Goal: Task Accomplishment & Management: Manage account settings

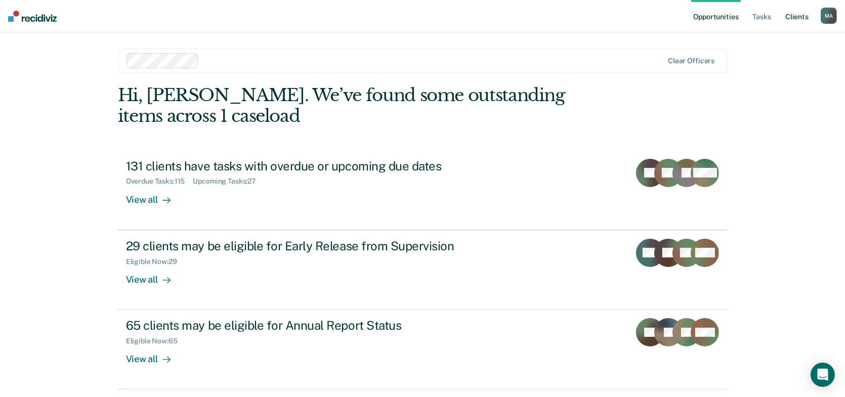
click at [794, 18] on link "Client s" at bounding box center [797, 16] width 27 height 32
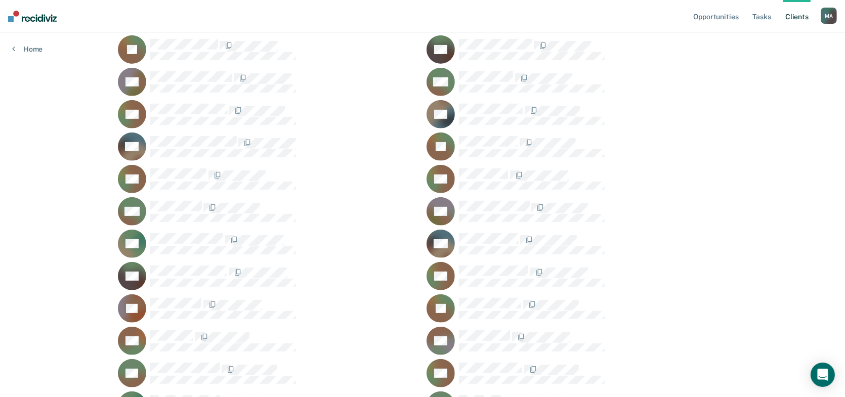
scroll to position [152, 0]
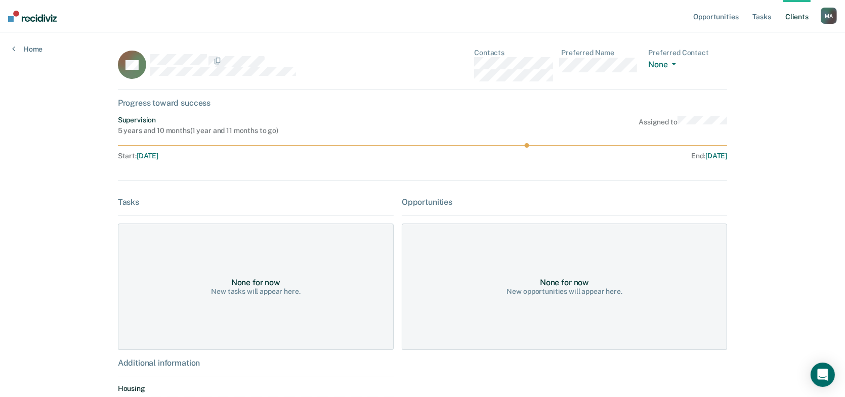
click at [267, 93] on div "SA Contacts Preferred Name Preferred Contact None Call Text Email None Progress…" at bounding box center [423, 243] width 610 height 388
click at [30, 42] on div "Home" at bounding box center [27, 42] width 55 height 21
click at [27, 50] on link "Home" at bounding box center [27, 49] width 30 height 9
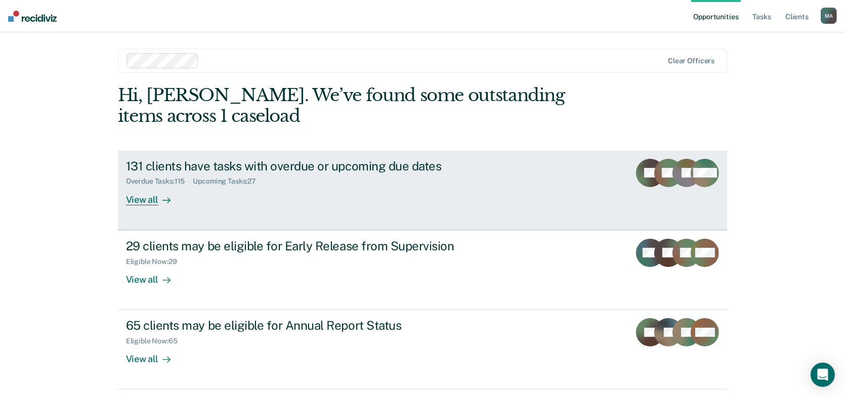
click at [141, 202] on div "View all" at bounding box center [154, 196] width 57 height 20
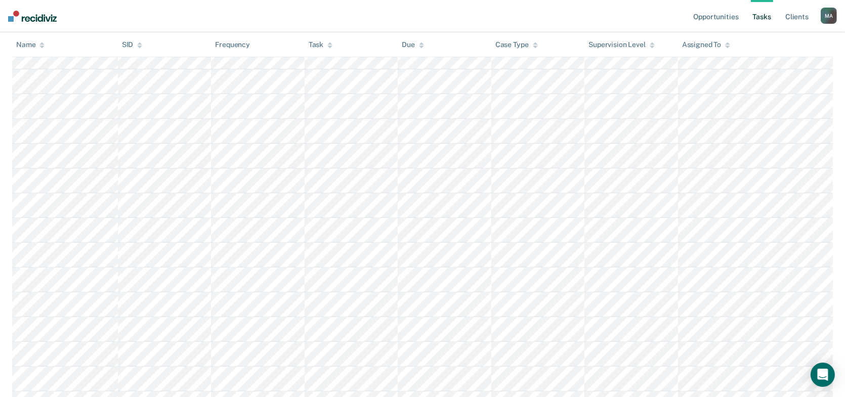
scroll to position [243, 0]
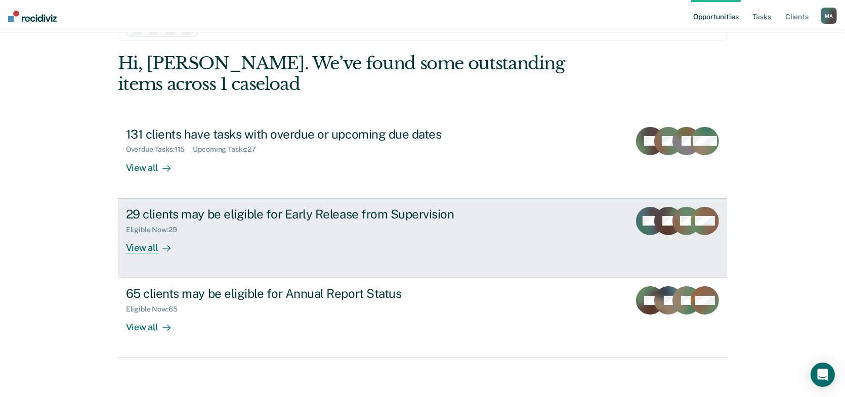
scroll to position [32, 0]
click at [149, 245] on div "View all" at bounding box center [154, 243] width 57 height 20
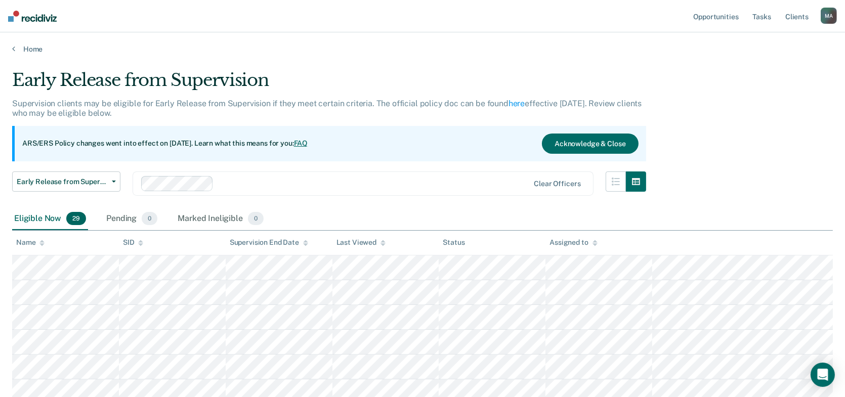
scroll to position [32, 0]
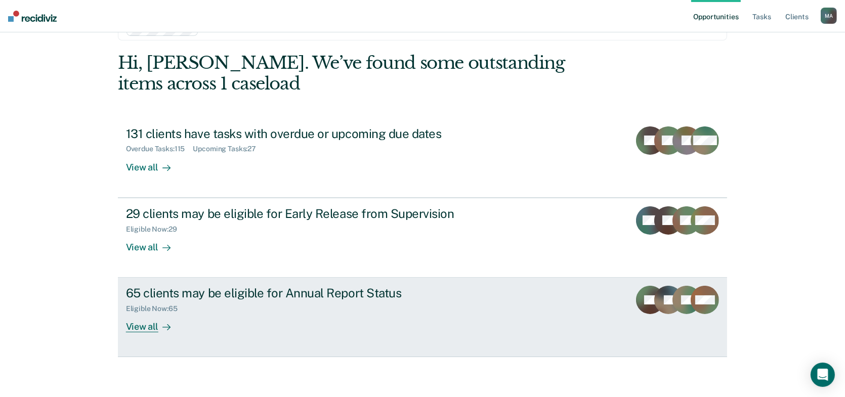
click at [231, 288] on div "65 clients may be eligible for Annual Report Status" at bounding box center [303, 293] width 355 height 15
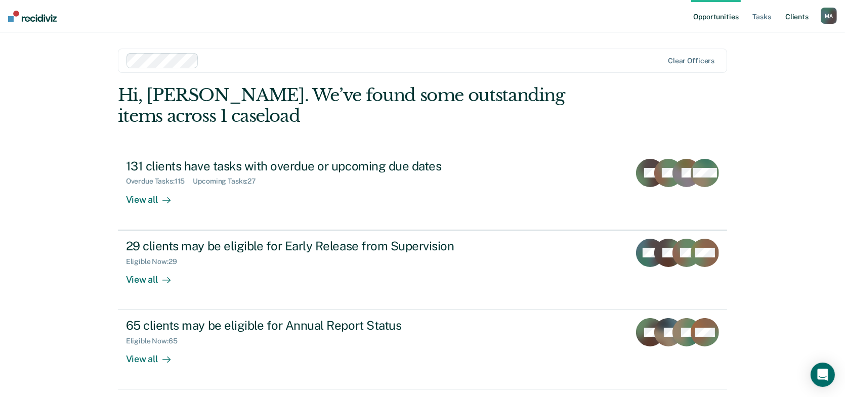
click at [793, 17] on link "Client s" at bounding box center [797, 16] width 27 height 32
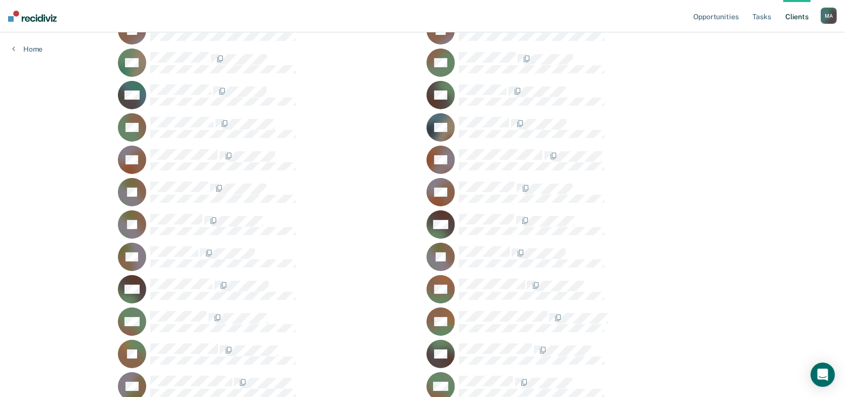
scroll to position [202, 0]
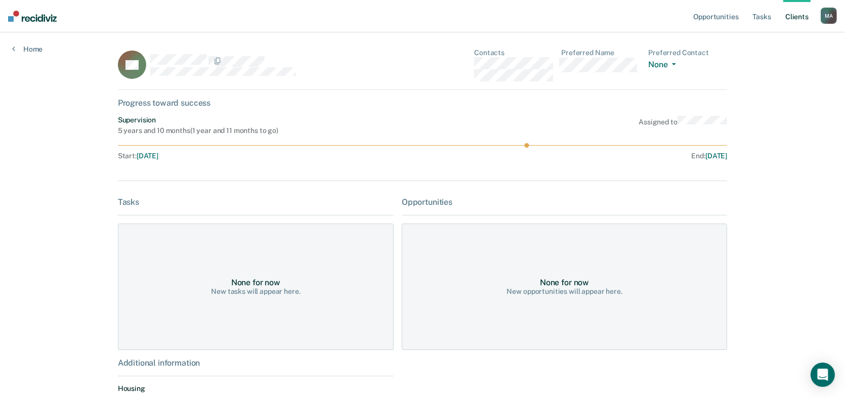
drag, startPoint x: 447, startPoint y: 249, endPoint x: 410, endPoint y: 251, distance: 37.0
click at [449, 248] on div "None for now New opportunities will appear here." at bounding box center [564, 287] width 325 height 127
drag, startPoint x: 325, startPoint y: 244, endPoint x: 336, endPoint y: 221, distance: 25.4
click at [325, 243] on div "None for now New tasks will appear here." at bounding box center [256, 287] width 276 height 127
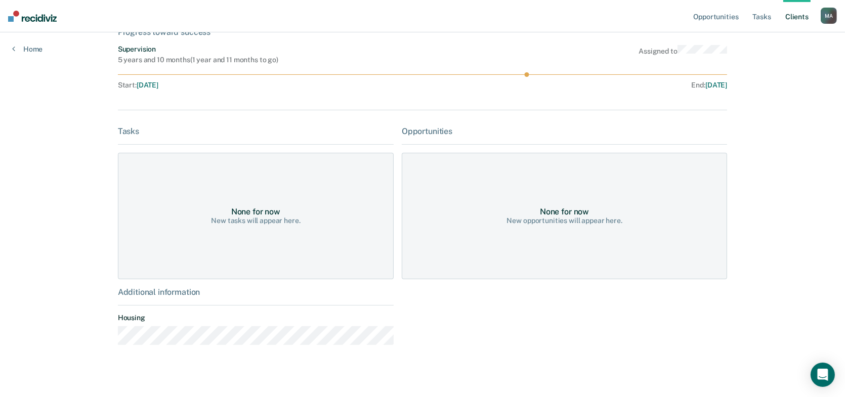
scroll to position [79, 0]
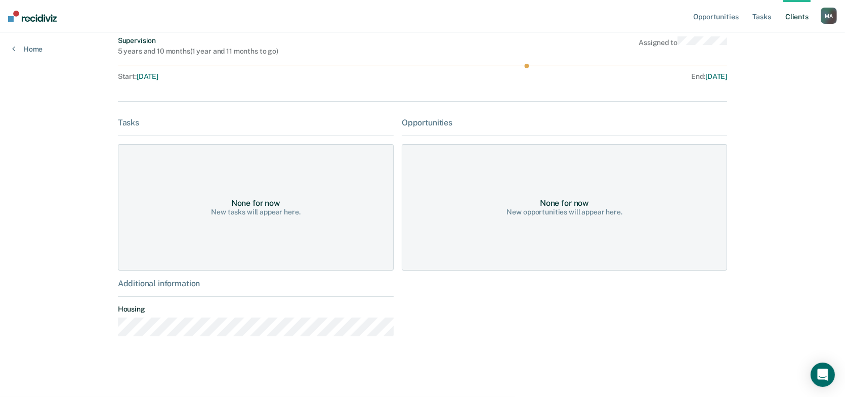
click at [431, 199] on div "None for now New opportunities will appear here." at bounding box center [564, 207] width 325 height 127
click at [354, 195] on div "None for now New tasks will appear here." at bounding box center [256, 207] width 276 height 127
drag, startPoint x: 409, startPoint y: 202, endPoint x: 359, endPoint y: 195, distance: 50.6
click at [394, 201] on div "Tasks None for now New tasks will appear here. Additional information Housing O…" at bounding box center [423, 231] width 610 height 227
drag, startPoint x: 511, startPoint y: 226, endPoint x: 289, endPoint y: 194, distance: 224.0
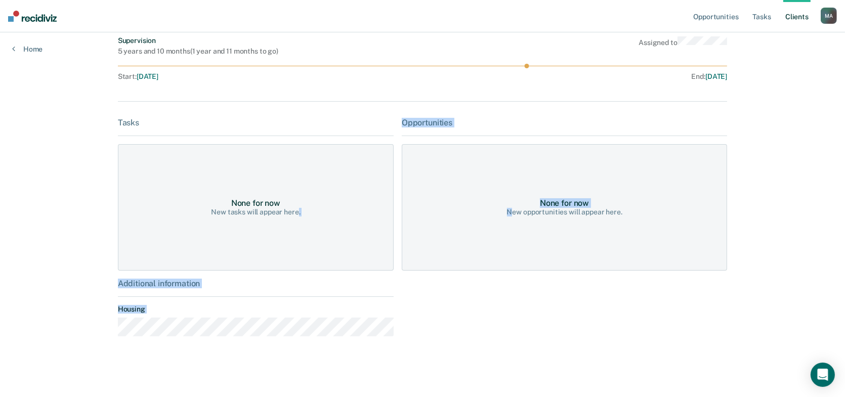
click at [294, 196] on div "Tasks None for now New tasks will appear here. Additional information Housing O…" at bounding box center [423, 231] width 610 height 227
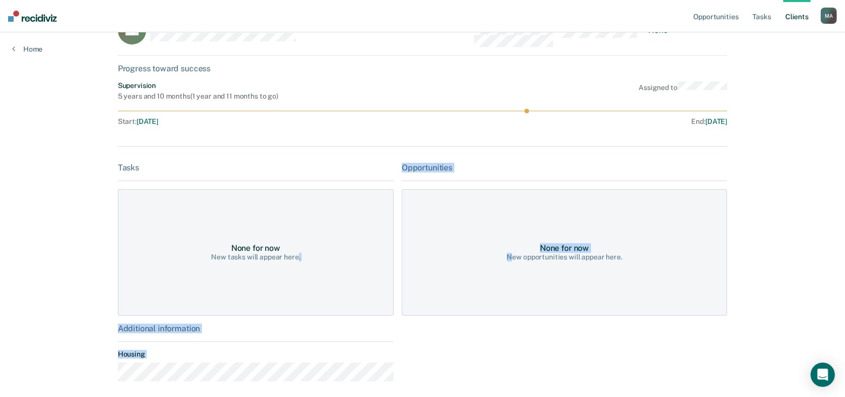
scroll to position [0, 0]
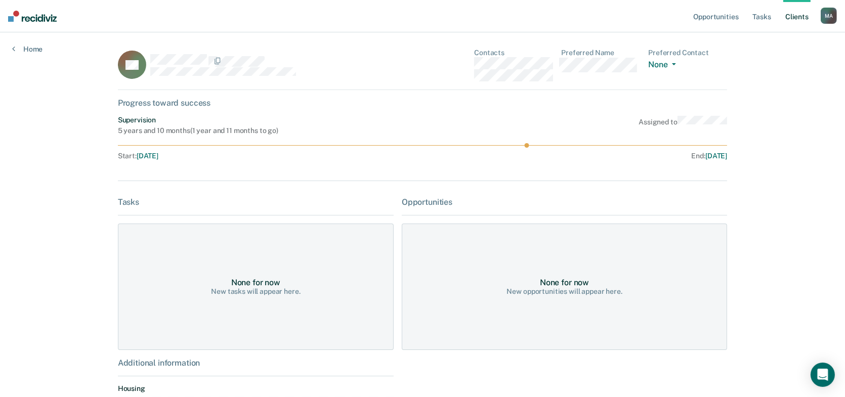
click at [333, 167] on div "SA Contacts Preferred Name Preferred Contact None Call Text Email None Progress…" at bounding box center [423, 243] width 610 height 388
click at [352, 131] on div "Supervision 5 years and 10 months ( 1 year and 11 months to go ) Assigned to" at bounding box center [423, 125] width 610 height 19
click at [353, 131] on div "Supervision 5 years and 10 months ( 1 year and 11 months to go ) Assigned to" at bounding box center [423, 125] width 610 height 19
click at [352, 133] on div "Supervision 5 years and 10 months ( 1 year and 11 months to go ) Assigned to" at bounding box center [423, 125] width 610 height 19
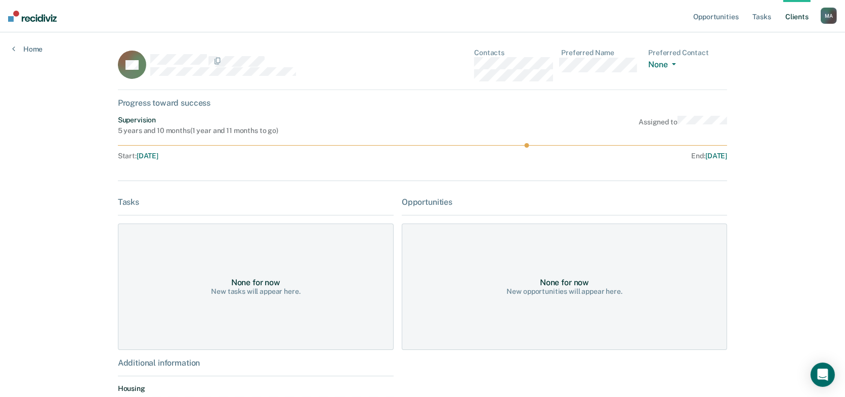
click at [364, 53] on div "SA" at bounding box center [254, 65] width 273 height 33
click at [680, 68] on button "None" at bounding box center [663, 66] width 31 height 12
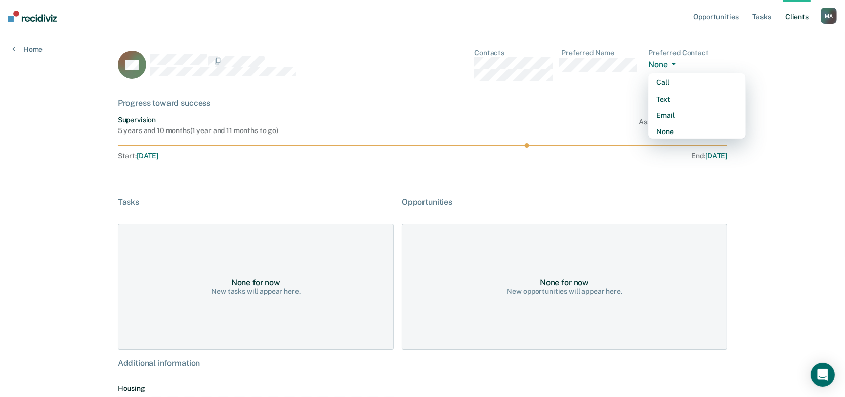
drag, startPoint x: 665, startPoint y: 61, endPoint x: 652, endPoint y: 61, distance: 12.7
click at [664, 61] on button "None" at bounding box center [663, 66] width 31 height 12
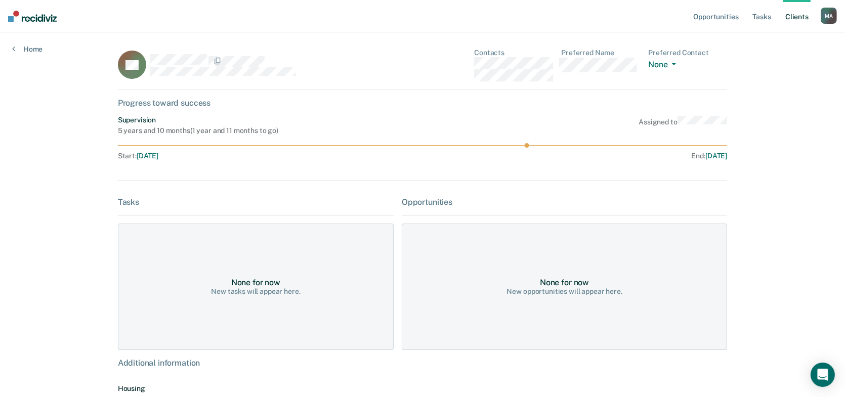
click at [303, 54] on div "SA" at bounding box center [254, 65] width 273 height 33
click at [25, 47] on link "Home" at bounding box center [27, 49] width 30 height 9
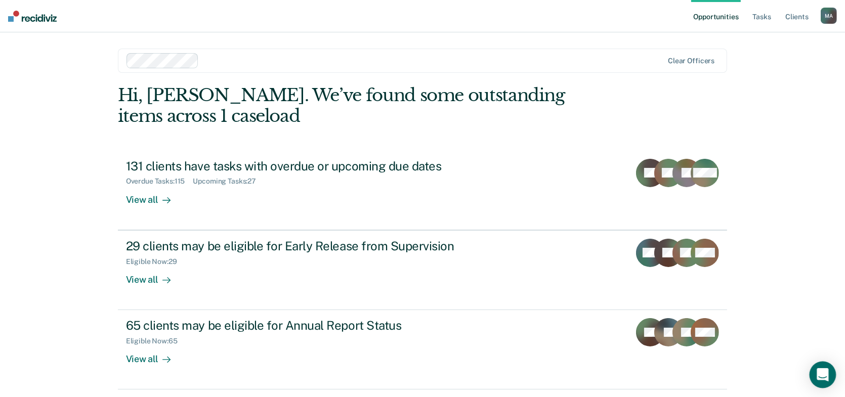
click at [824, 371] on icon "Open Intercom Messenger" at bounding box center [823, 375] width 12 height 13
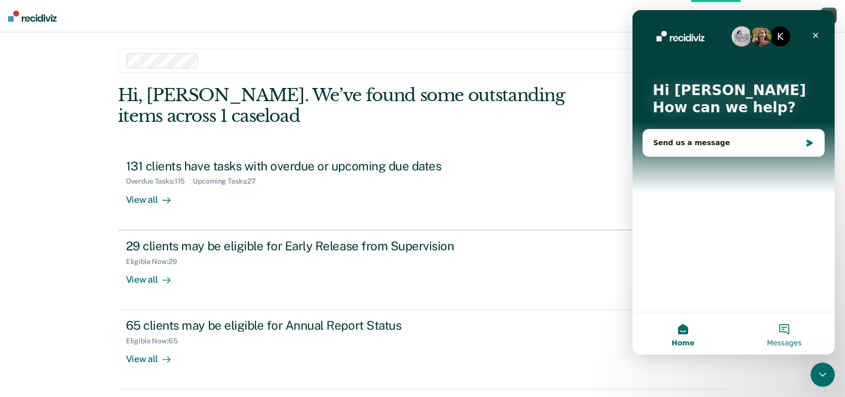
click at [768, 334] on button "Messages" at bounding box center [783, 334] width 101 height 40
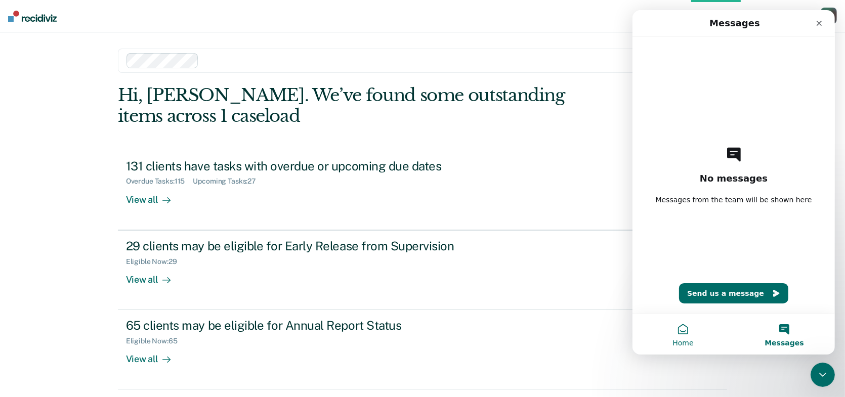
click at [679, 330] on button "Home" at bounding box center [682, 334] width 101 height 40
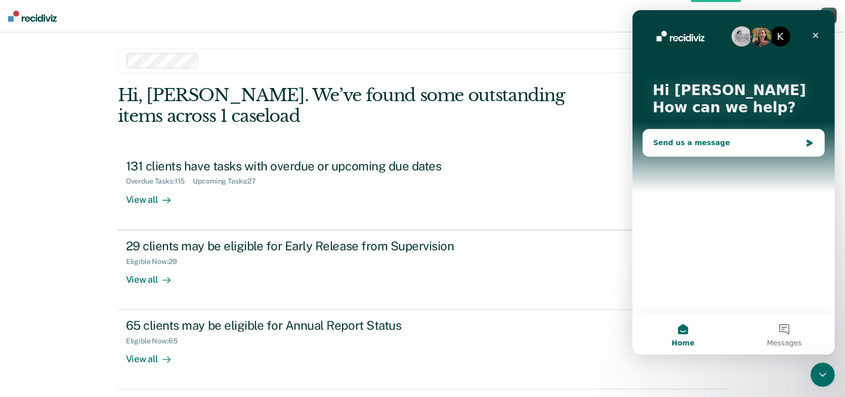
click at [659, 138] on div "Send us a message" at bounding box center [727, 143] width 148 height 11
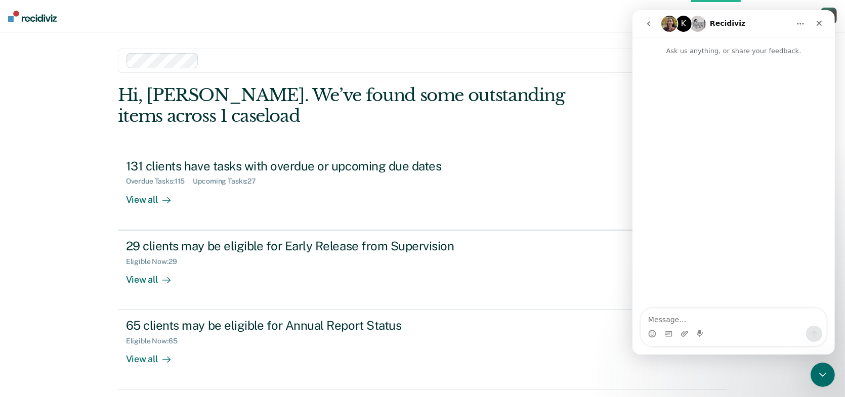
click at [717, 17] on div "Recidiviz" at bounding box center [727, 24] width 35 height 16
click at [716, 23] on h1 "Recidiviz" at bounding box center [727, 24] width 35 height 8
click at [692, 25] on img "Intercom messenger" at bounding box center [697, 24] width 16 height 16
click at [685, 22] on div "K" at bounding box center [683, 24] width 16 height 16
click at [674, 22] on img "Intercom messenger" at bounding box center [669, 24] width 16 height 16
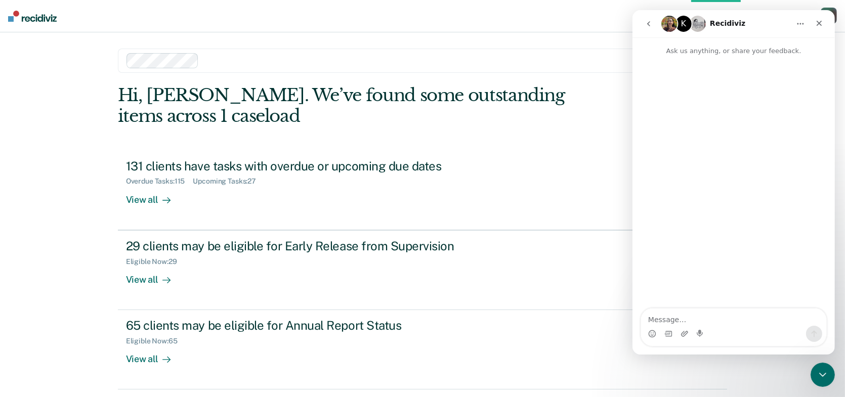
click at [648, 22] on icon "go back" at bounding box center [648, 23] width 3 height 5
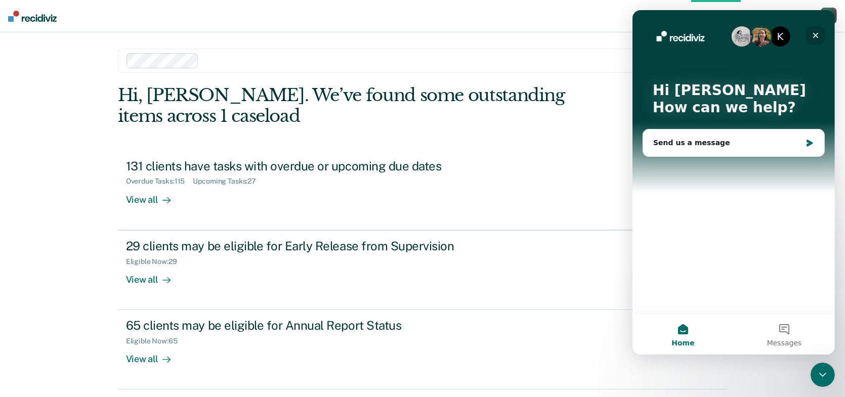
click at [819, 33] on icon "Close" at bounding box center [815, 35] width 8 height 8
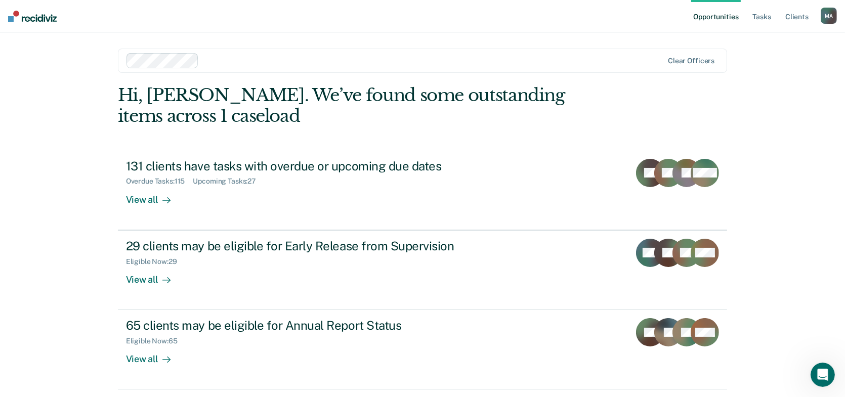
click at [764, 126] on div "Opportunities Tasks Client s [PERSON_NAME] M A Profile How it works Log Out Cle…" at bounding box center [422, 215] width 845 height 430
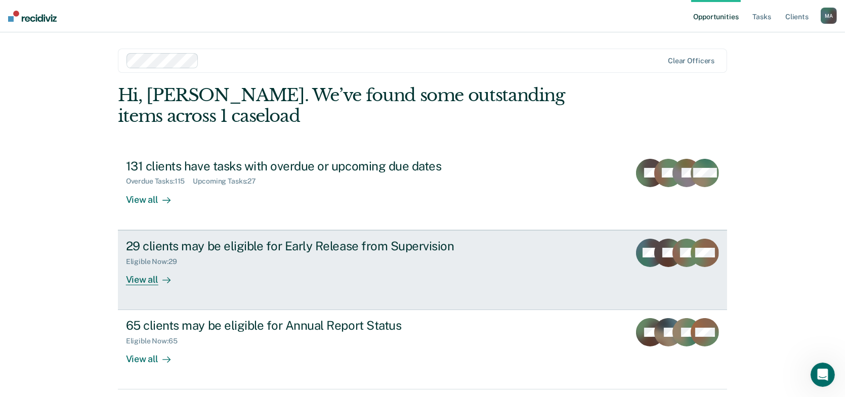
click at [167, 292] on link "29 clients may be eligible for Early Release from Supervision Eligible Now : 29…" at bounding box center [423, 270] width 610 height 80
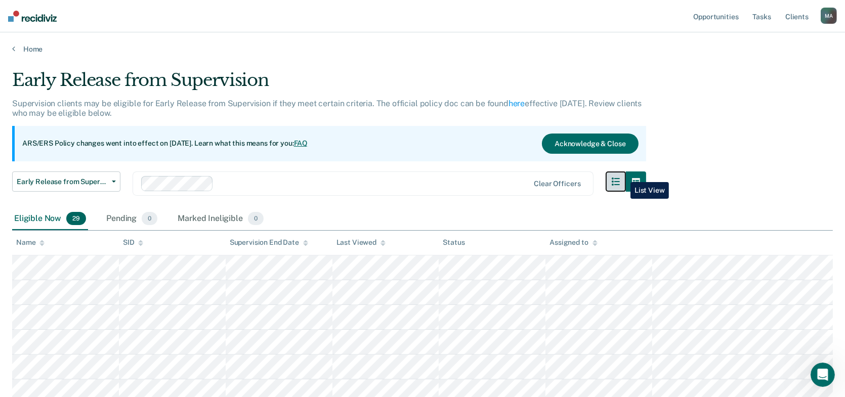
click at [623, 175] on button "button" at bounding box center [616, 182] width 20 height 20
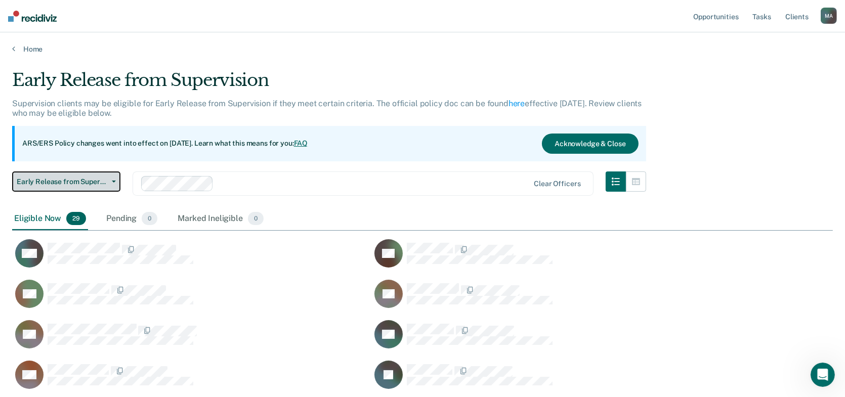
click at [100, 182] on span "Early Release from Supervision" at bounding box center [62, 182] width 91 height 9
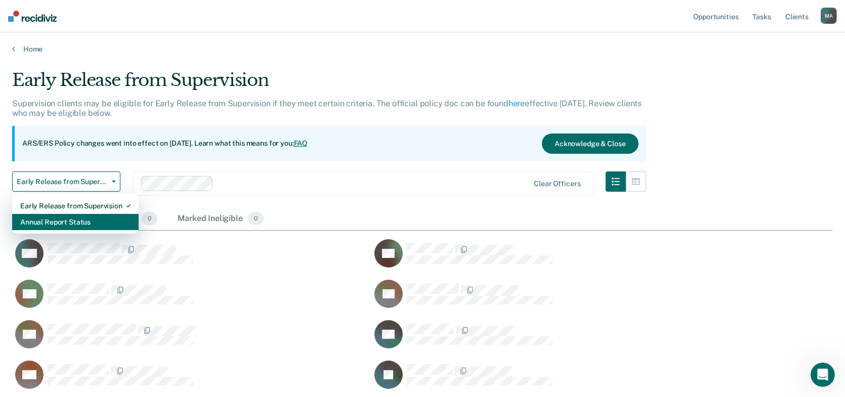
click at [96, 227] on div "Annual Report Status" at bounding box center [75, 222] width 110 height 16
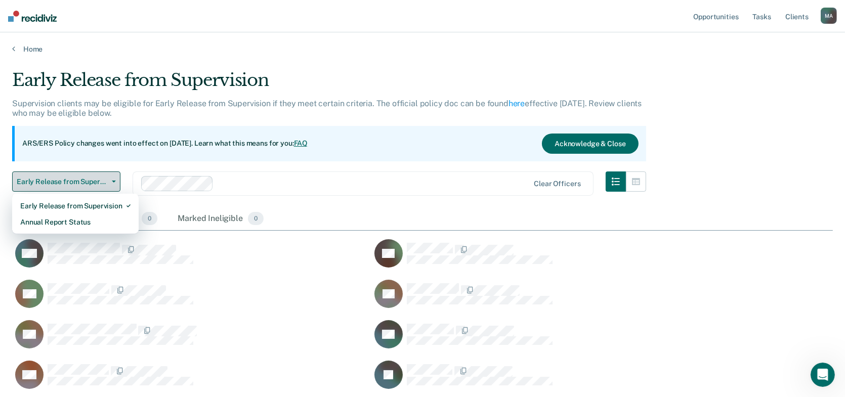
scroll to position [1494, 813]
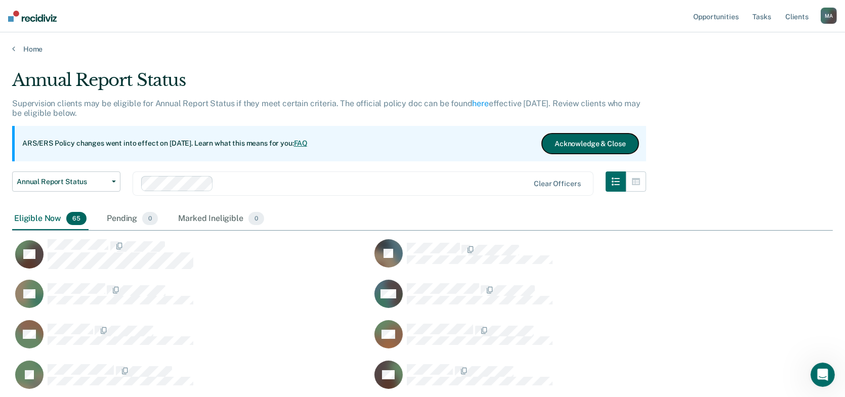
click at [575, 139] on button "Acknowledge & Close" at bounding box center [590, 144] width 96 height 20
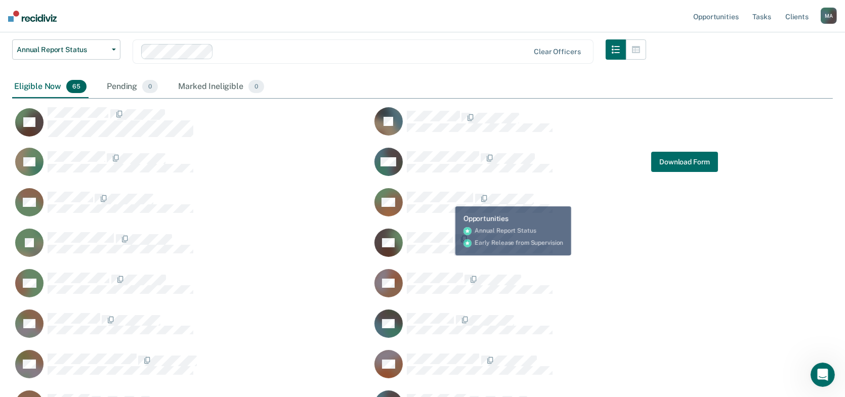
scroll to position [39, 0]
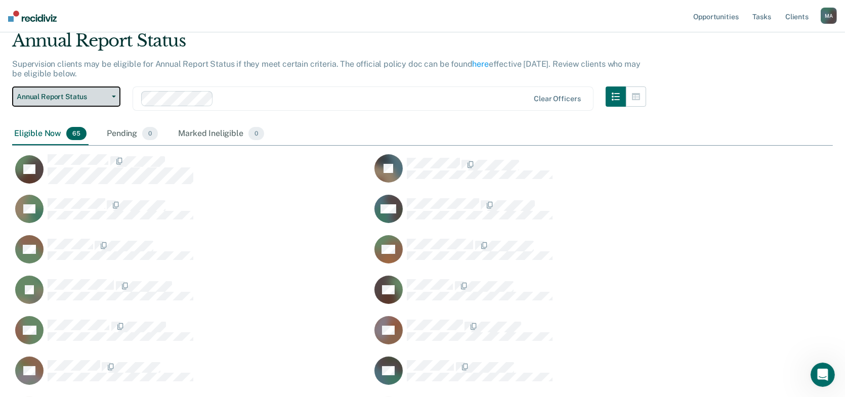
click at [73, 91] on button "Annual Report Status" at bounding box center [66, 97] width 108 height 20
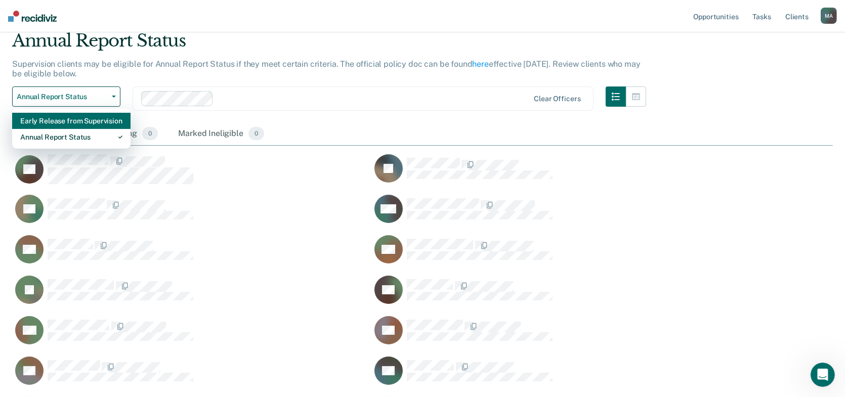
click at [89, 123] on div "Early Release from Supervision" at bounding box center [71, 121] width 102 height 16
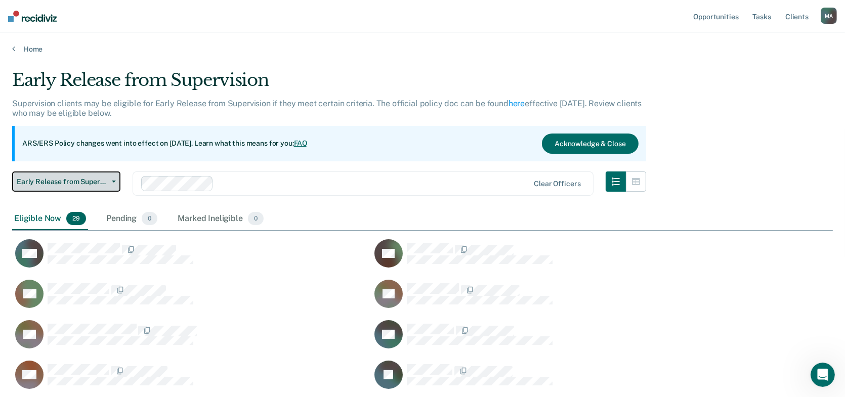
scroll to position [765, 813]
click at [60, 182] on span "Early Release from Supervision" at bounding box center [62, 182] width 91 height 9
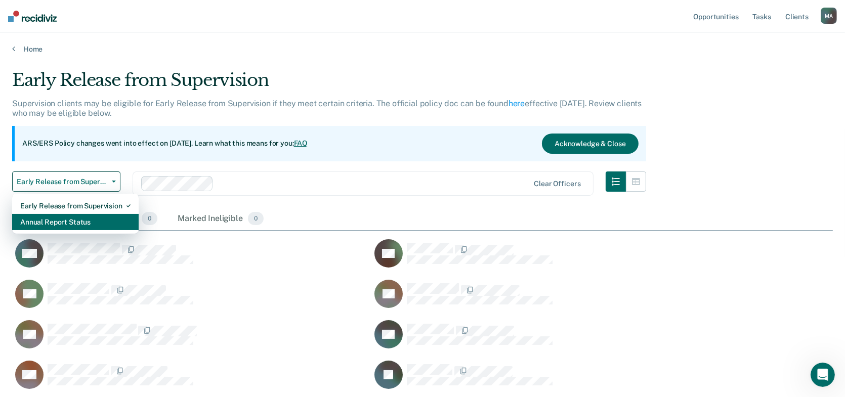
click at [107, 216] on div "Annual Report Status" at bounding box center [75, 222] width 110 height 16
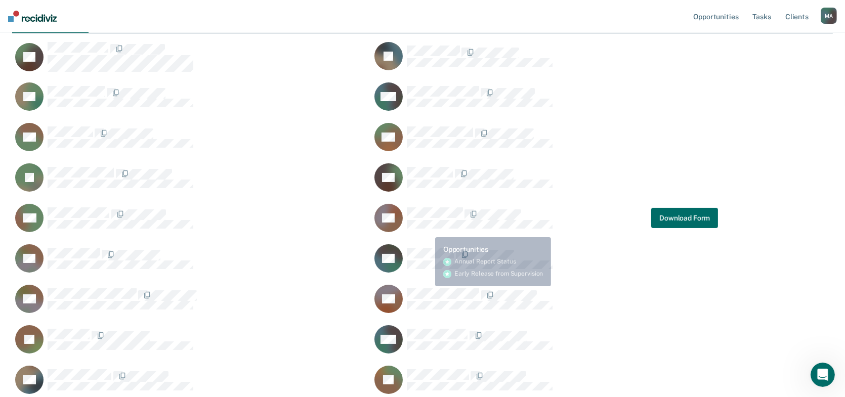
scroll to position [611, 0]
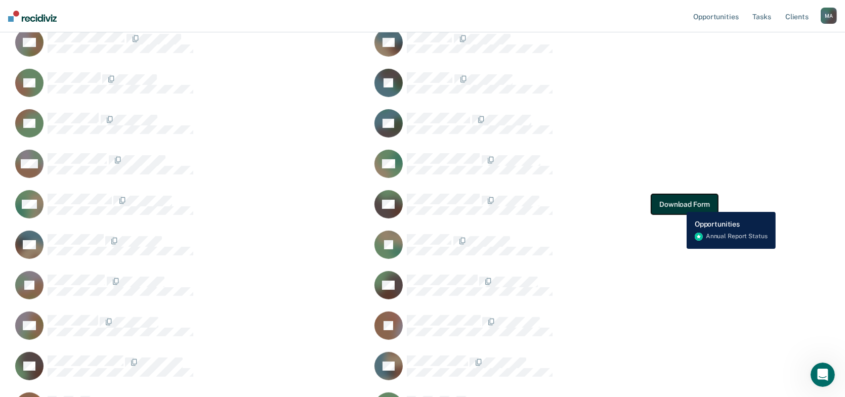
click at [679, 205] on button "Download Form" at bounding box center [684, 204] width 67 height 20
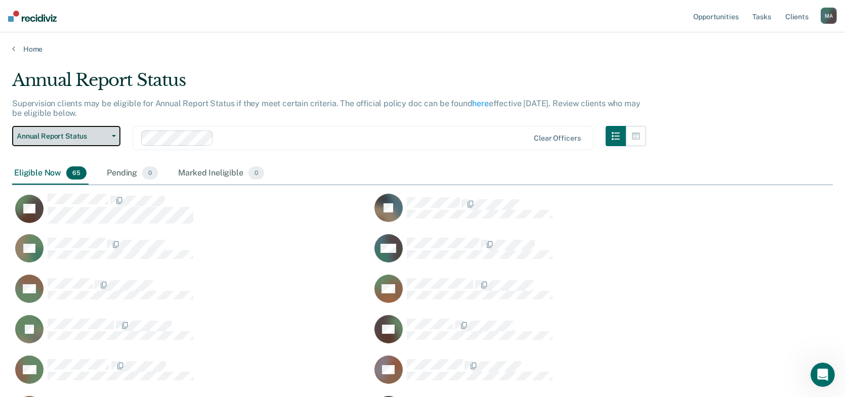
click at [69, 139] on span "Annual Report Status" at bounding box center [62, 136] width 91 height 9
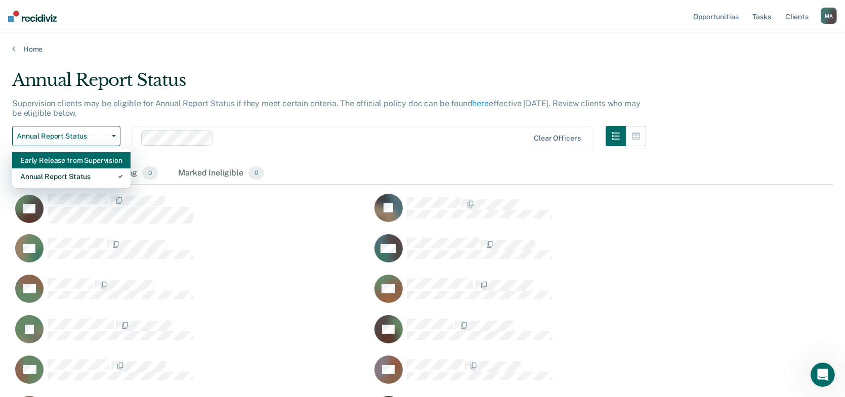
click at [68, 160] on div "Early Release from Supervision" at bounding box center [71, 160] width 102 height 16
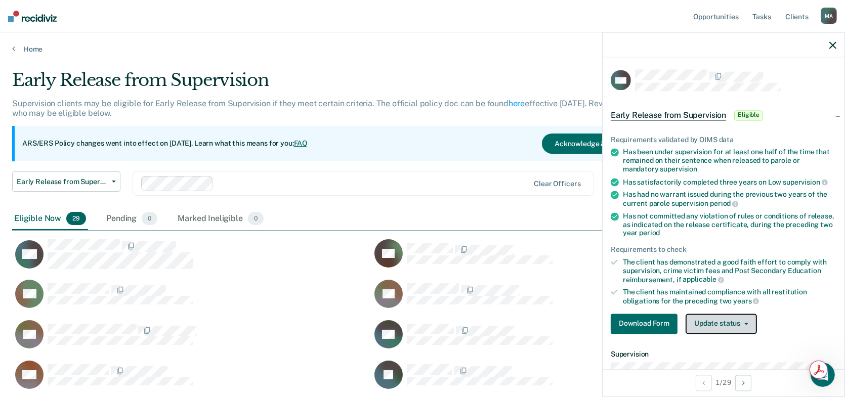
click at [725, 319] on button "Update status" at bounding box center [721, 324] width 71 height 20
click at [784, 314] on div "Download Form Update status [PERSON_NAME] Mark Ineligible" at bounding box center [724, 324] width 226 height 20
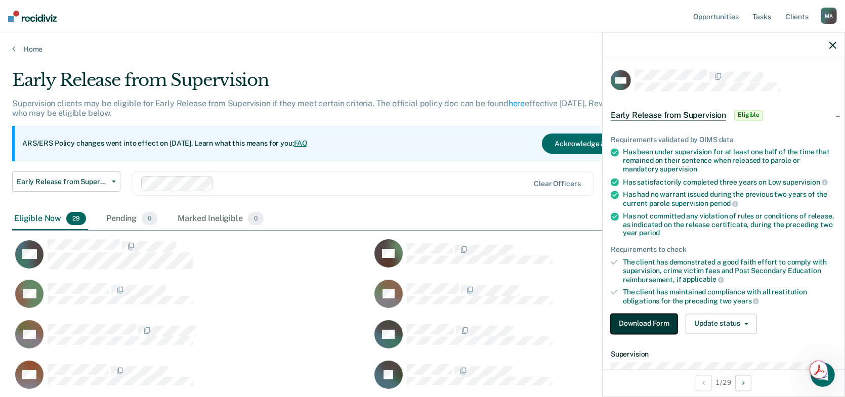
click at [666, 314] on button "Download Form" at bounding box center [644, 324] width 67 height 20
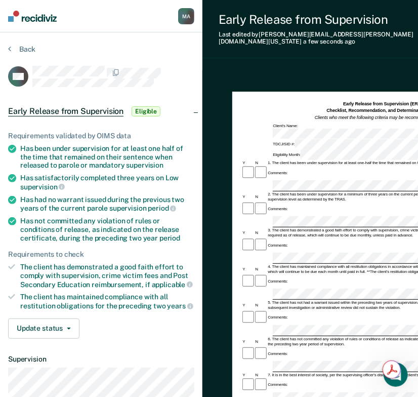
click at [381, 101] on h1 "Early Release from Supervision (ERS) Checklist, Recommendation, and Determinati…" at bounding box center [383, 111] width 136 height 21
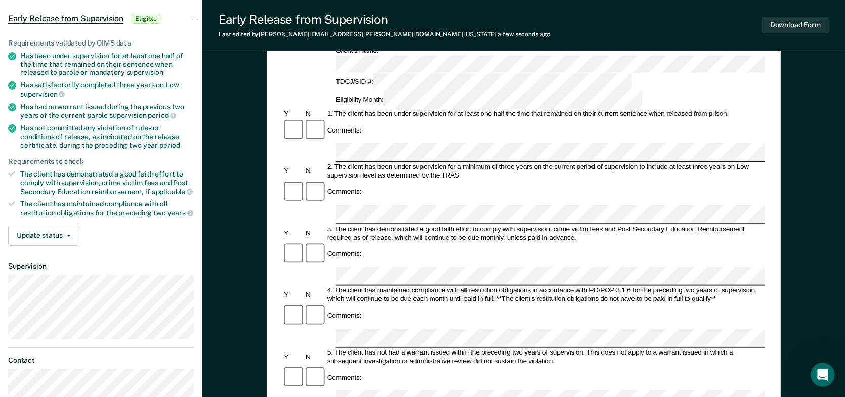
scroll to position [81, 0]
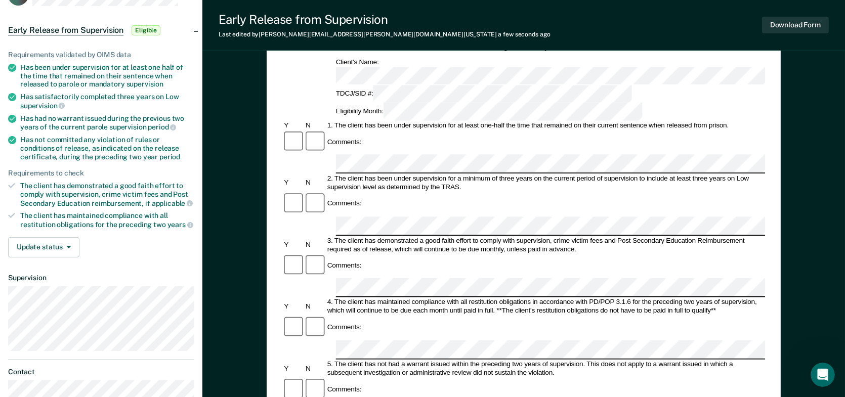
click at [490, 236] on div "3. The client has demonstrated a good faith effort to comply with supervision, …" at bounding box center [545, 244] width 440 height 17
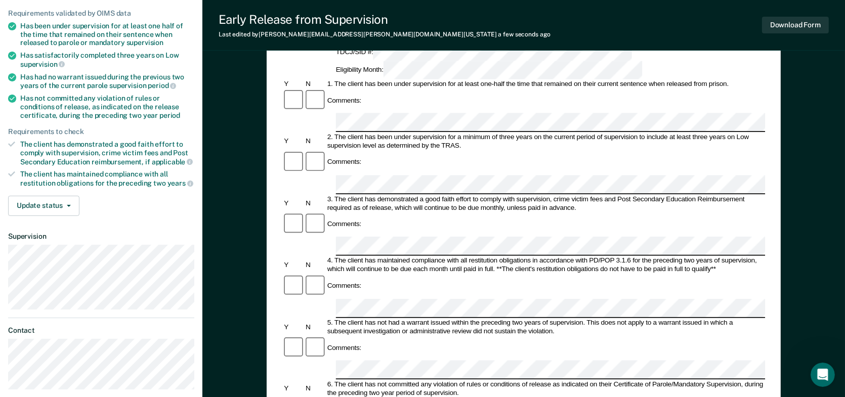
scroll to position [182, 0]
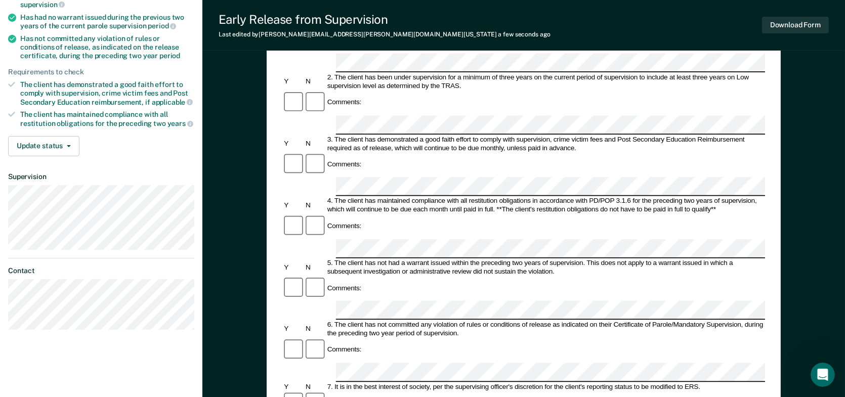
click at [404, 338] on div "Comments:" at bounding box center [523, 350] width 483 height 25
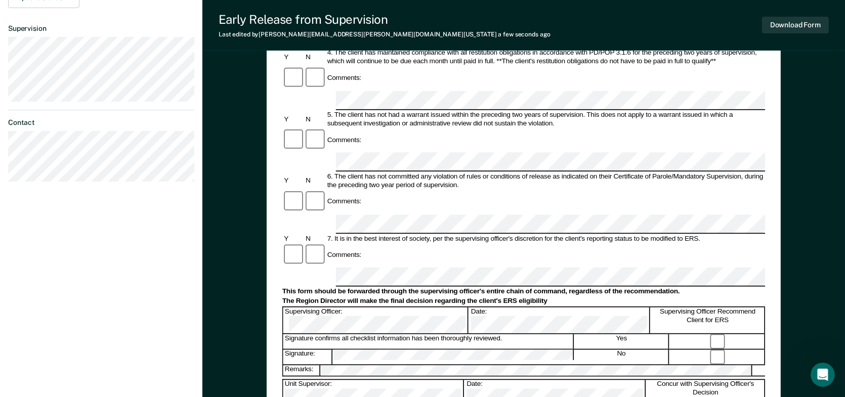
scroll to position [334, 0]
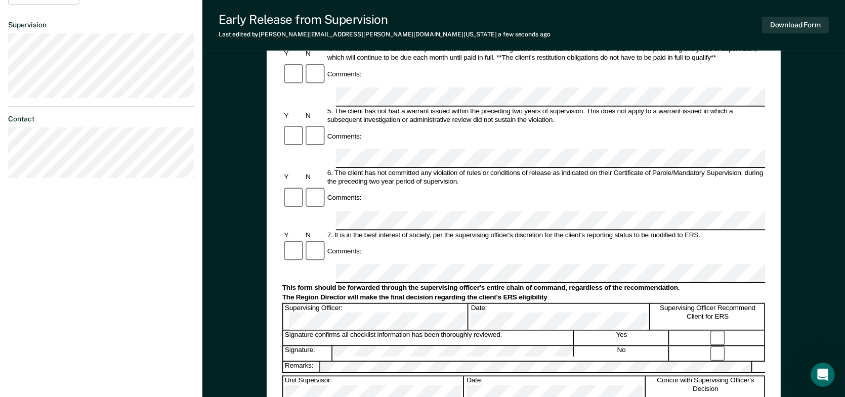
click at [651, 304] on div "Supervising Officer Recommend Client for ERS" at bounding box center [708, 317] width 114 height 26
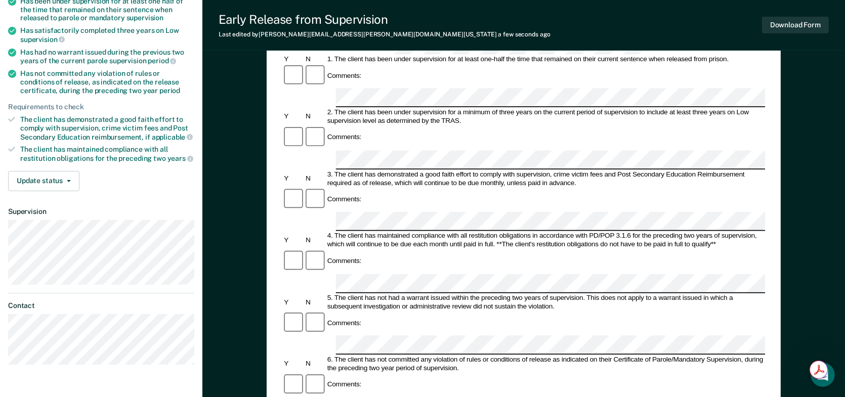
scroll to position [0, 0]
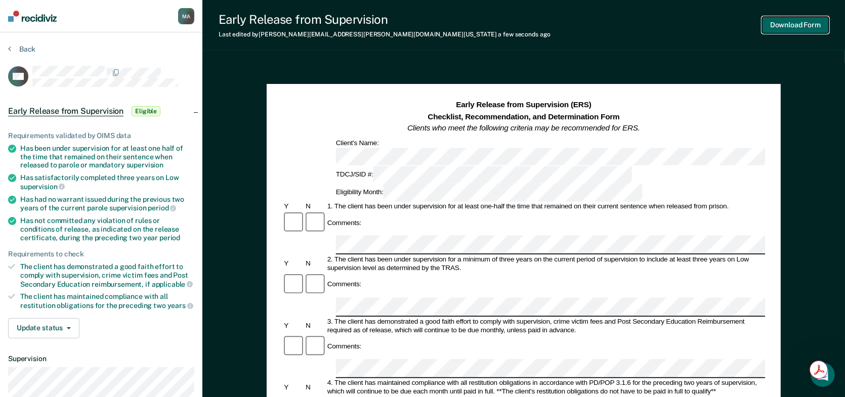
click at [769, 20] on button "Download Form" at bounding box center [795, 25] width 67 height 17
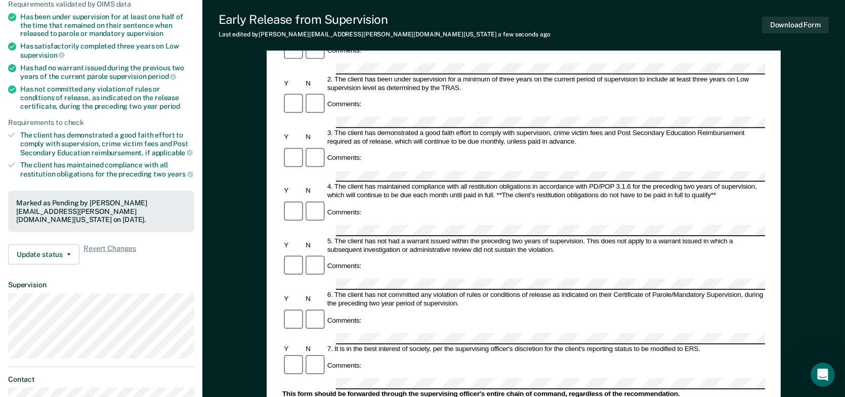
scroll to position [182, 0]
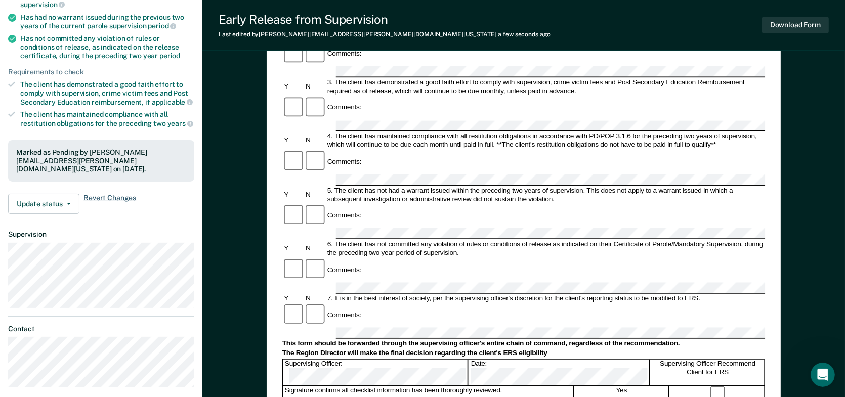
click at [105, 197] on span "Revert Changes" at bounding box center [110, 204] width 53 height 20
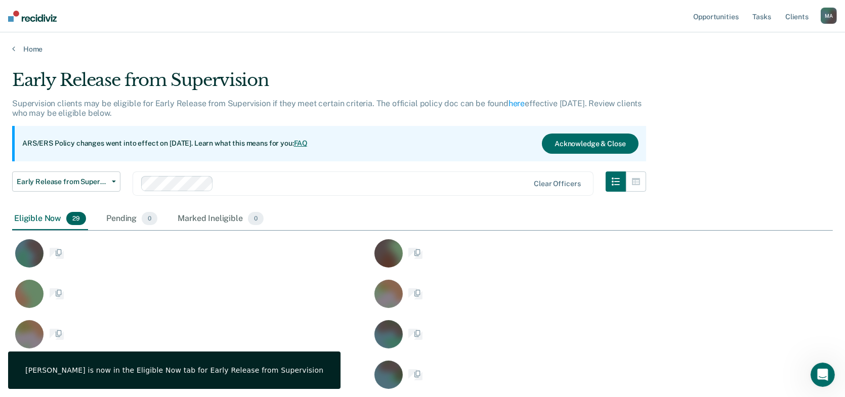
scroll to position [765, 813]
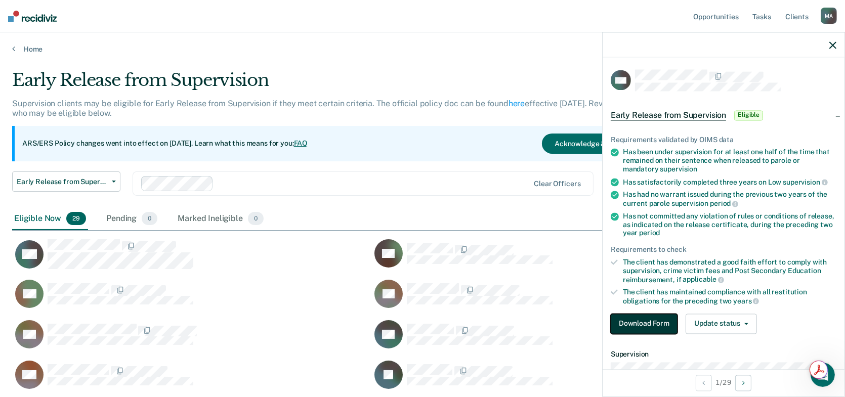
click at [673, 314] on button "Download Form" at bounding box center [644, 324] width 67 height 20
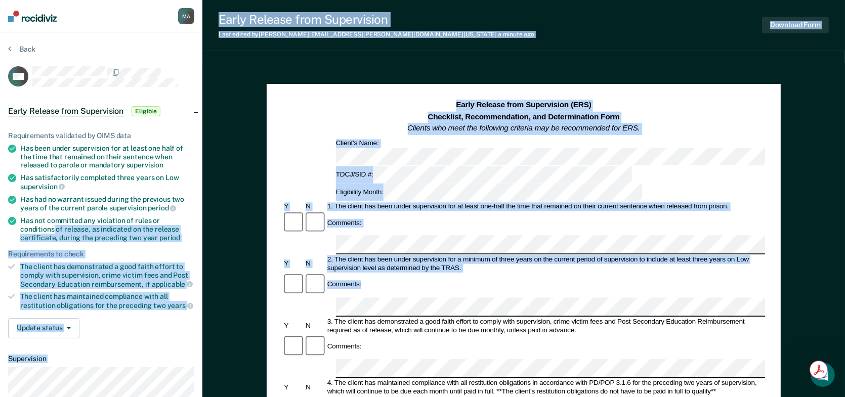
drag, startPoint x: 467, startPoint y: 230, endPoint x: 181, endPoint y: 210, distance: 286.2
click at [188, 213] on div "[PERSON_NAME] M A Profile How it works Log Out Back CW Early Release from Super…" at bounding box center [422, 393] width 845 height 787
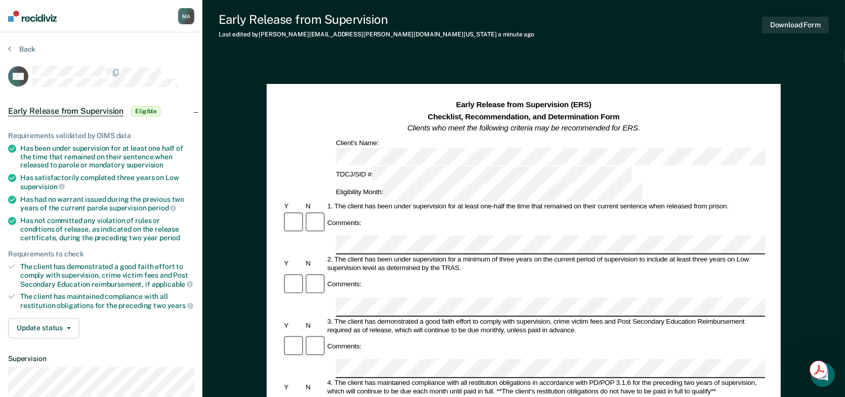
click at [316, 335] on div "Comments:" at bounding box center [523, 357] width 483 height 45
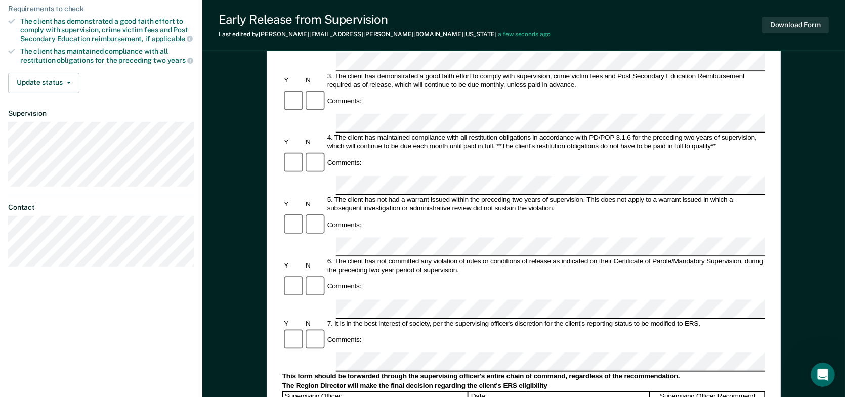
scroll to position [202, 0]
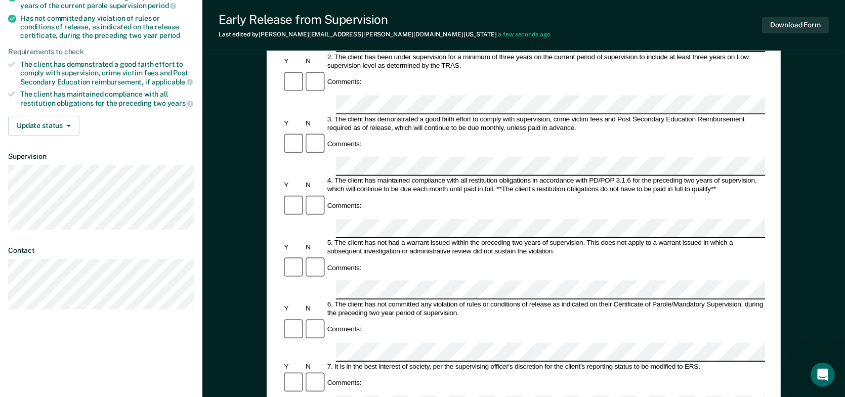
click at [286, 159] on form "Early Release from Supervision (ERS) Checklist, Recommendation, and Determinati…" at bounding box center [523, 351] width 483 height 909
click at [271, 200] on div "Early Release from Supervision (ERS) Checklist, Recommendation, and Determinati…" at bounding box center [524, 217] width 514 height 670
click at [208, 221] on div "Early Release from Supervision (ERS) Checklist, Recommendation, and Determinati…" at bounding box center [523, 245] width 643 height 770
click at [804, 28] on button "Download Form" at bounding box center [795, 25] width 67 height 17
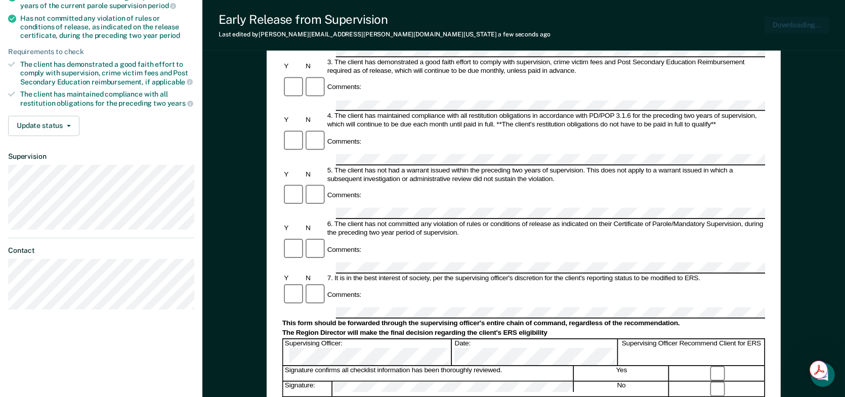
scroll to position [0, 0]
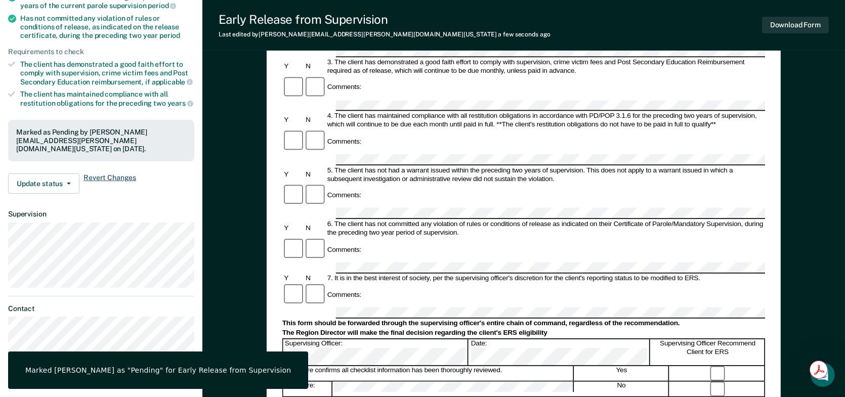
click at [107, 178] on span "Revert Changes" at bounding box center [110, 184] width 53 height 20
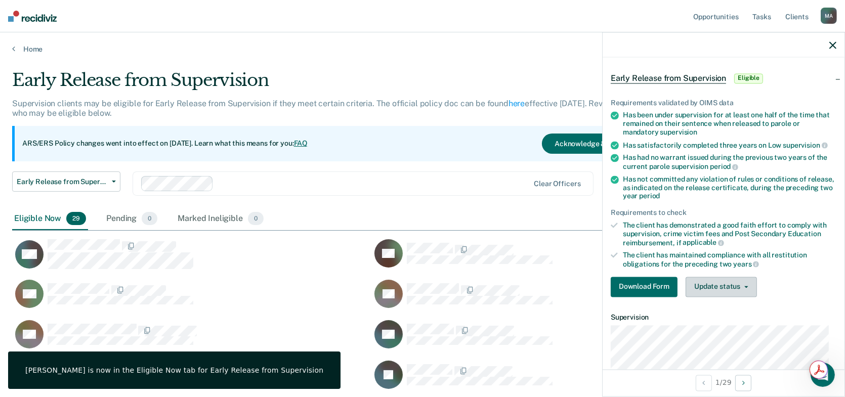
scroll to position [147, 0]
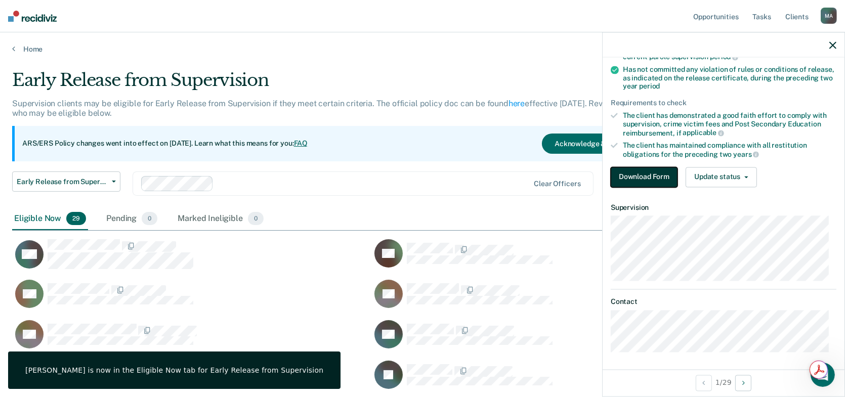
click at [672, 173] on button "Download Form" at bounding box center [644, 177] width 67 height 20
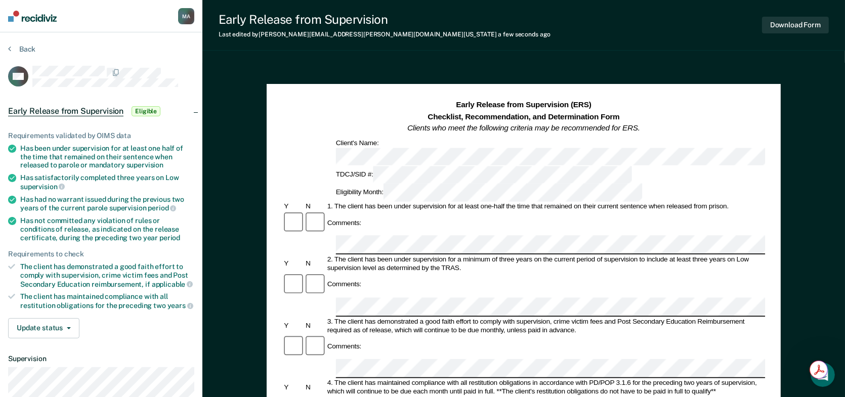
click at [300, 134] on div "Early Release from Supervision (ERS) Checklist, Recommendation, and Determinati…" at bounding box center [523, 151] width 483 height 102
click at [321, 166] on div "TDCJ/SID #: Eligibility Month:" at bounding box center [523, 183] width 483 height 35
click at [517, 166] on div "TDCJ/SID #: Eligibility Month:" at bounding box center [523, 183] width 483 height 35
click at [466, 256] on div "2. The client has been under supervision for a minimum of three years on the cu…" at bounding box center [545, 264] width 440 height 17
click at [776, 28] on button "Download Form" at bounding box center [795, 25] width 67 height 17
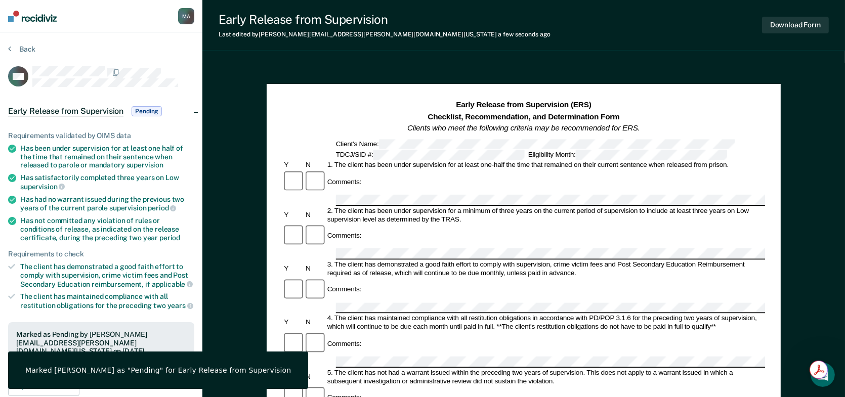
drag, startPoint x: 626, startPoint y: 4, endPoint x: 559, endPoint y: 56, distance: 84.8
click at [559, 56] on div "Early Release from Supervision Last edited by [PERSON_NAME][EMAIL_ADDRESS][PERS…" at bounding box center [523, 393] width 643 height 787
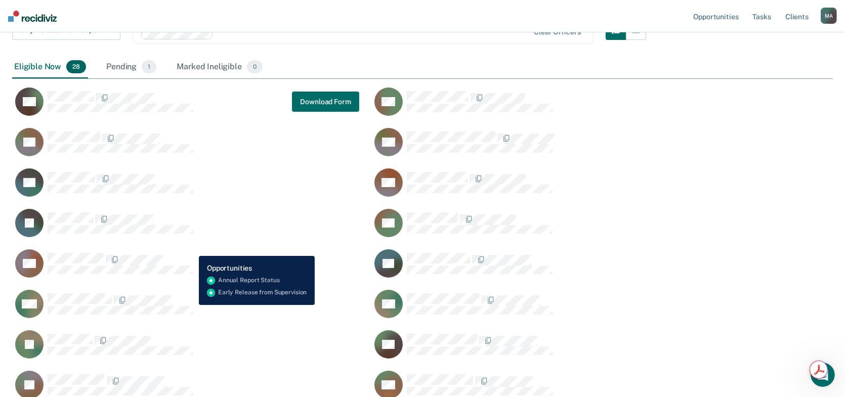
scroll to position [101, 0]
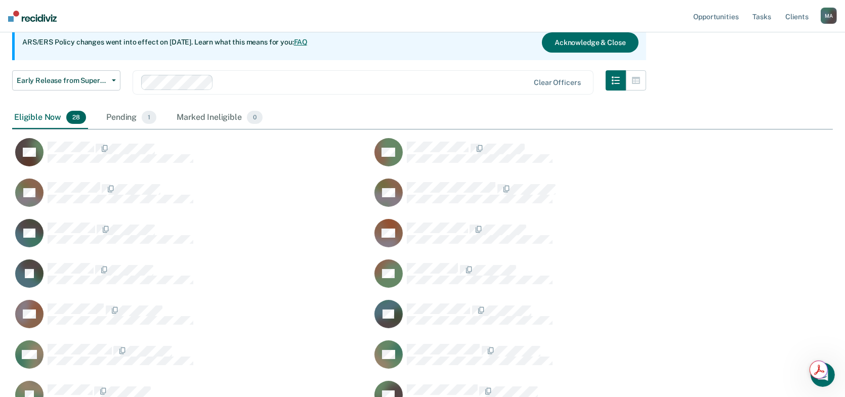
click at [444, 101] on div "Early Release from Supervision Early Release from Supervision Annual Report Sta…" at bounding box center [329, 88] width 634 height 36
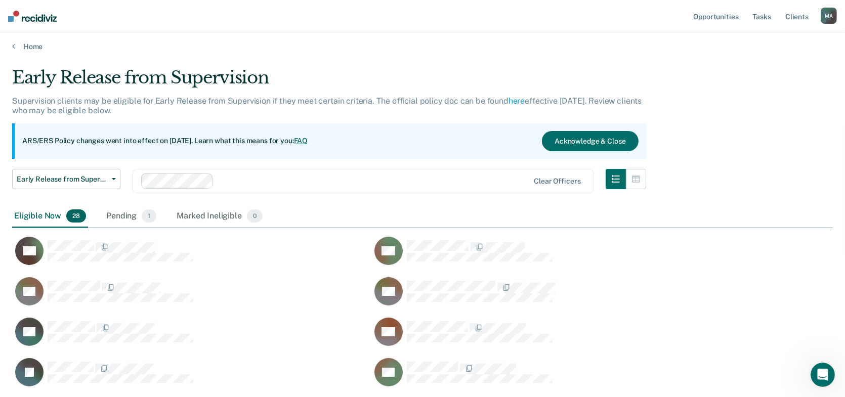
scroll to position [0, 0]
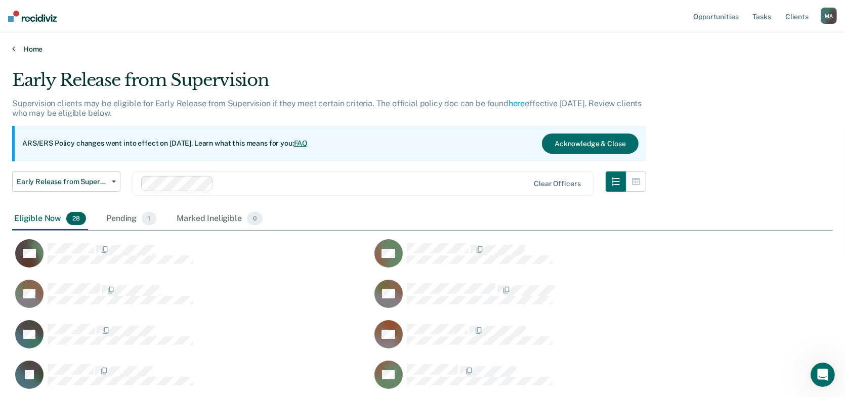
click at [38, 45] on link "Home" at bounding box center [422, 49] width 821 height 9
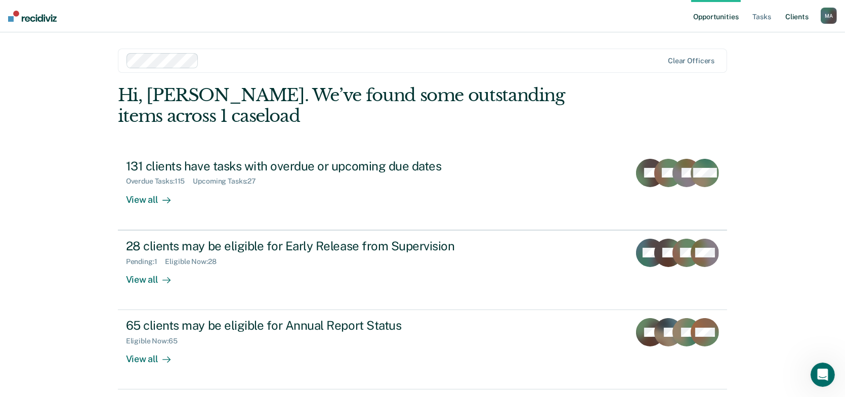
click at [792, 14] on link "Client s" at bounding box center [797, 16] width 27 height 32
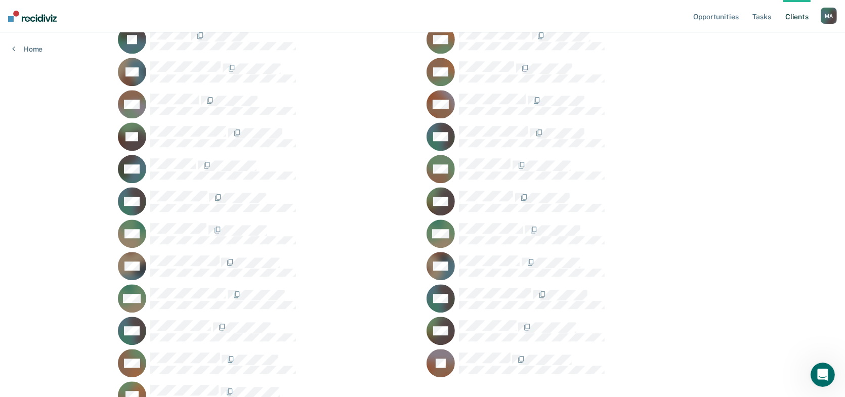
scroll to position [3449, 0]
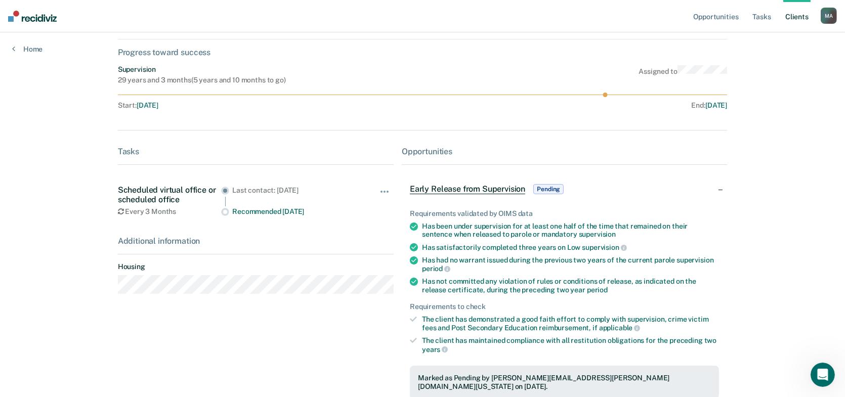
scroll to position [152, 0]
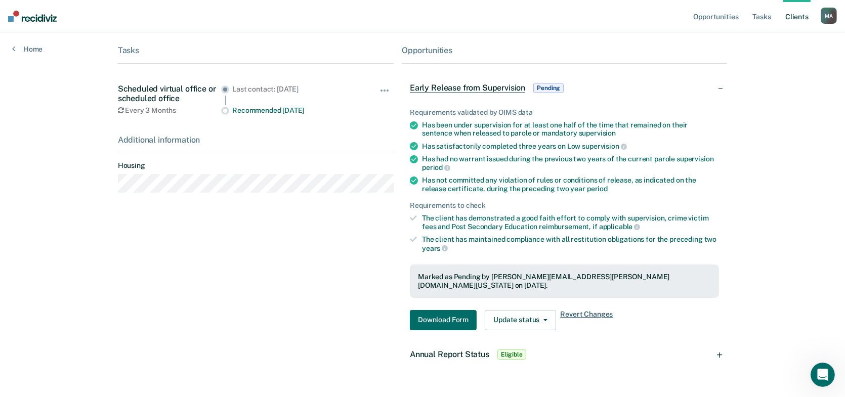
click at [583, 310] on span "Revert Changes" at bounding box center [586, 320] width 53 height 20
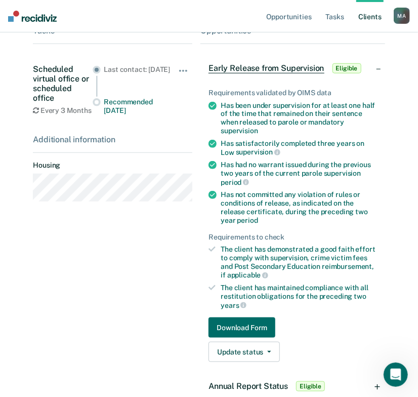
scroll to position [0, 0]
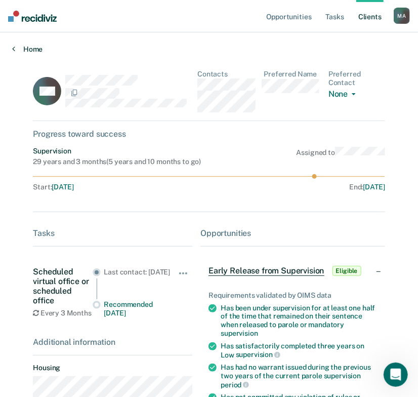
click at [30, 50] on link "Home" at bounding box center [209, 49] width 394 height 9
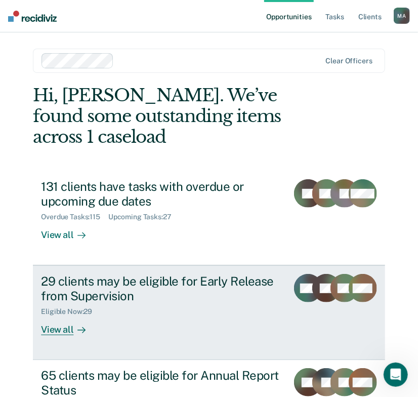
click at [118, 274] on div "29 clients may be eligible for Early Release from Supervision" at bounding box center [160, 288] width 238 height 29
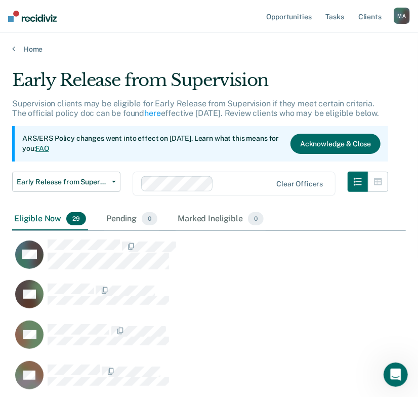
scroll to position [1331, 387]
click at [21, 47] on link "Home" at bounding box center [209, 49] width 394 height 9
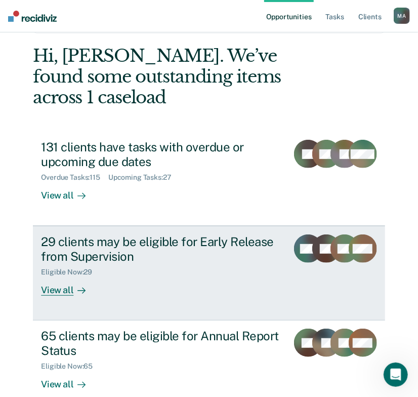
scroll to position [76, 0]
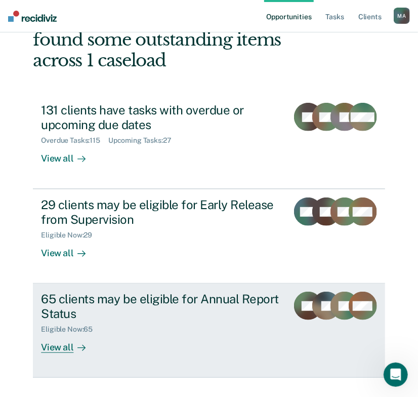
click at [124, 292] on div "65 clients may be eligible for Annual Report Status" at bounding box center [160, 306] width 238 height 29
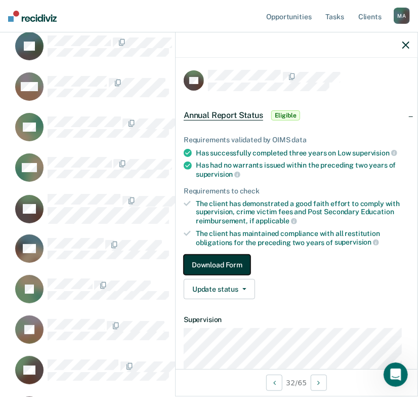
click at [216, 262] on button "Download Form" at bounding box center [217, 265] width 67 height 20
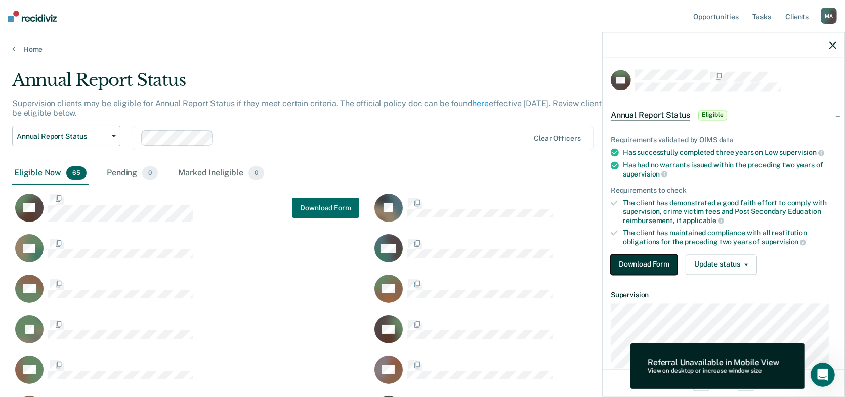
scroll to position [1448, 813]
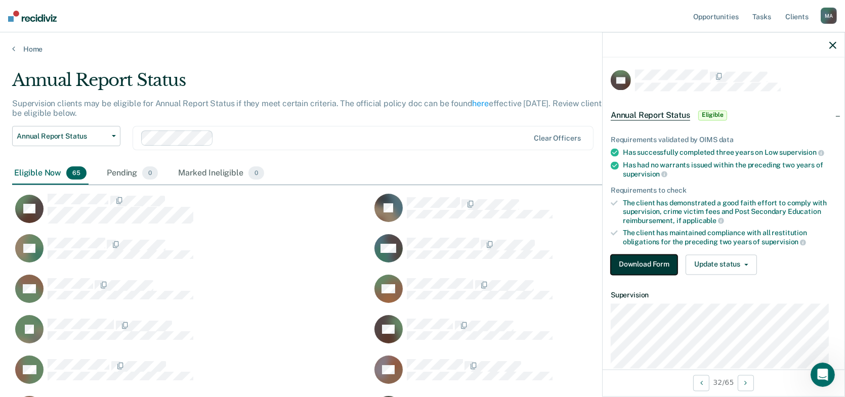
click at [658, 264] on button "Download Form" at bounding box center [644, 265] width 67 height 20
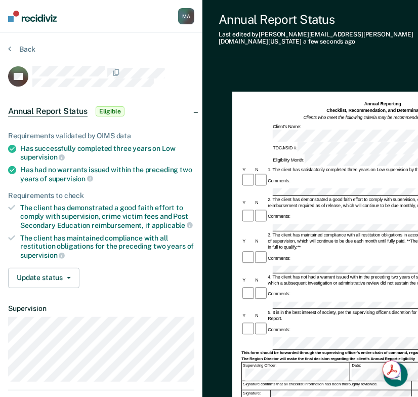
click at [331, 322] on div "Comments:" at bounding box center [382, 329] width 282 height 15
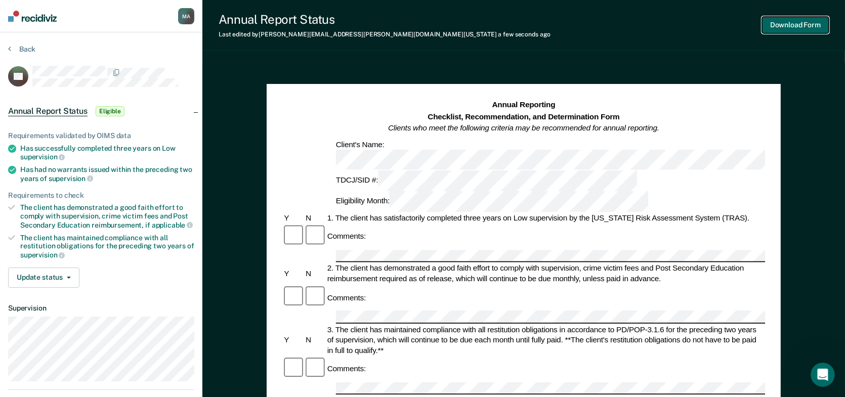
click at [773, 24] on button "Download Form" at bounding box center [795, 25] width 67 height 17
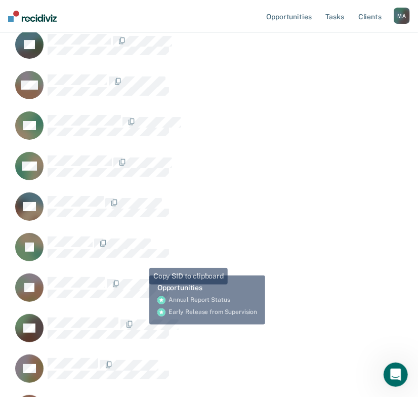
scroll to position [1316, 0]
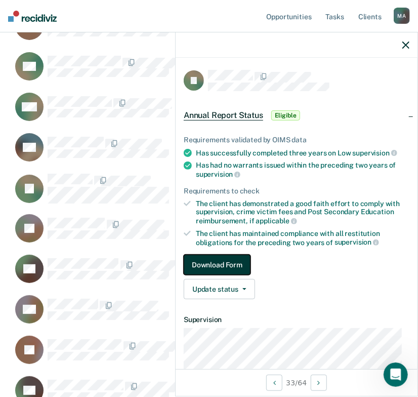
click at [236, 258] on button "Download Form" at bounding box center [217, 265] width 67 height 20
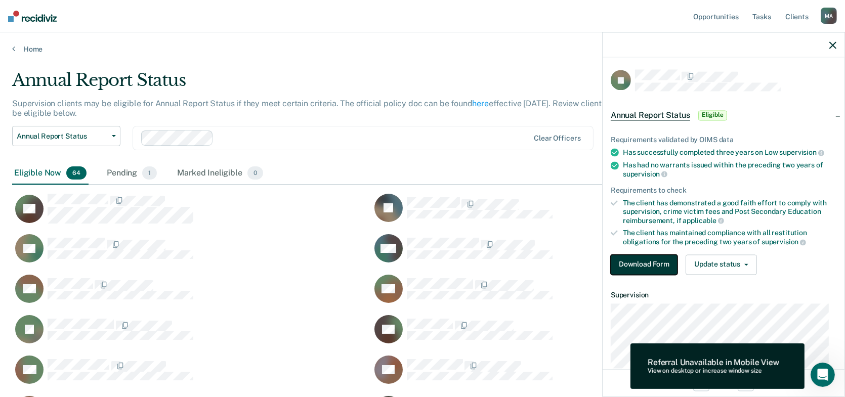
scroll to position [1407, 813]
click at [643, 260] on button "Download Form" at bounding box center [644, 265] width 67 height 20
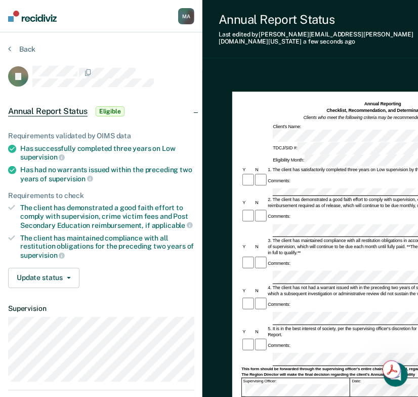
click at [298, 209] on div "Comments:" at bounding box center [382, 216] width 282 height 15
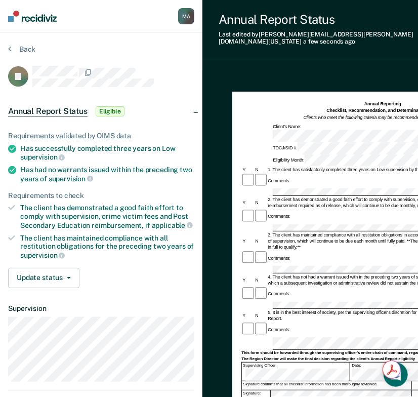
click at [340, 322] on div "Comments:" at bounding box center [382, 329] width 282 height 15
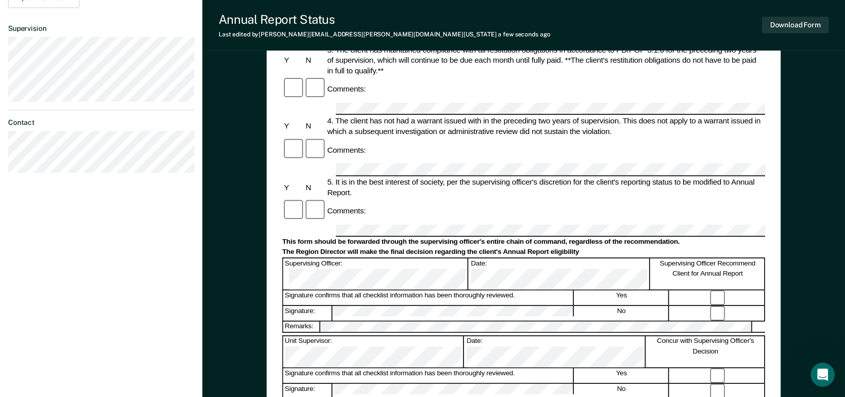
scroll to position [202, 0]
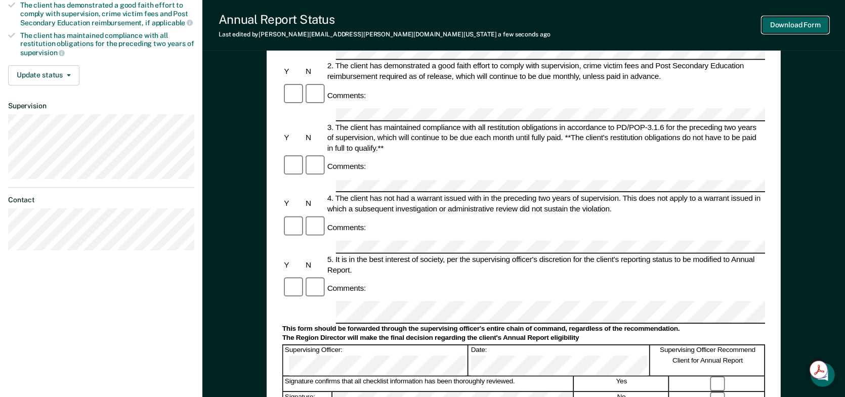
click at [790, 24] on button "Download Form" at bounding box center [795, 25] width 67 height 17
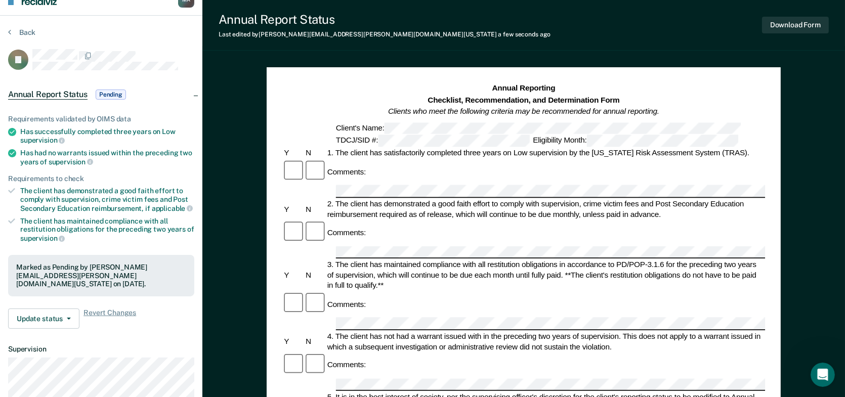
scroll to position [0, 0]
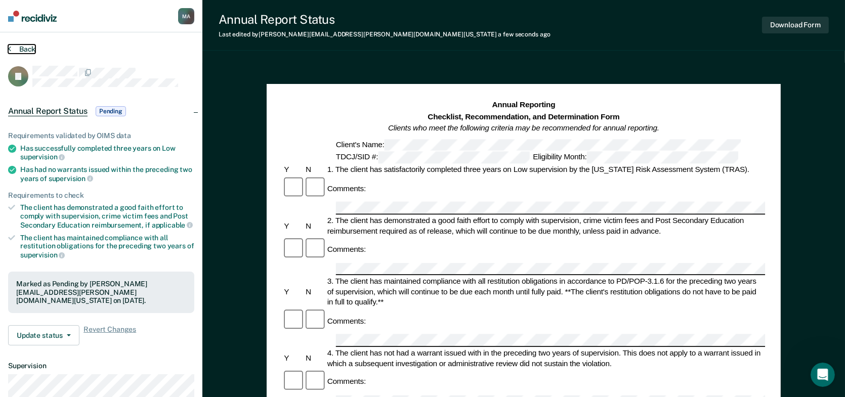
click at [32, 48] on button "Back" at bounding box center [21, 49] width 27 height 9
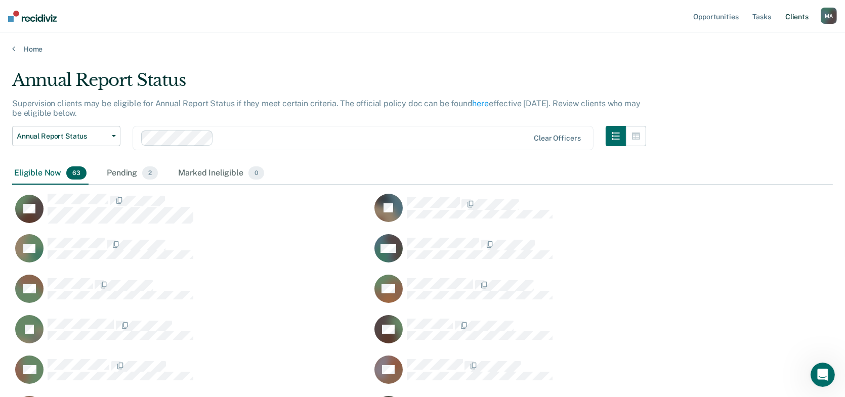
click at [790, 12] on link "Client s" at bounding box center [797, 16] width 27 height 32
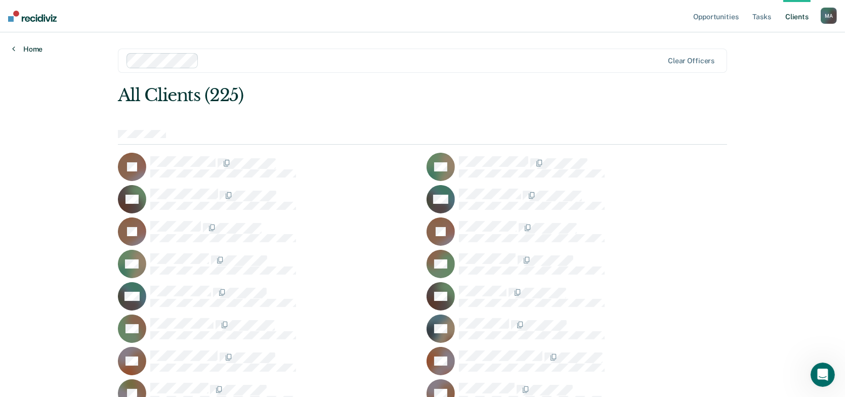
click at [37, 50] on link "Home" at bounding box center [27, 49] width 30 height 9
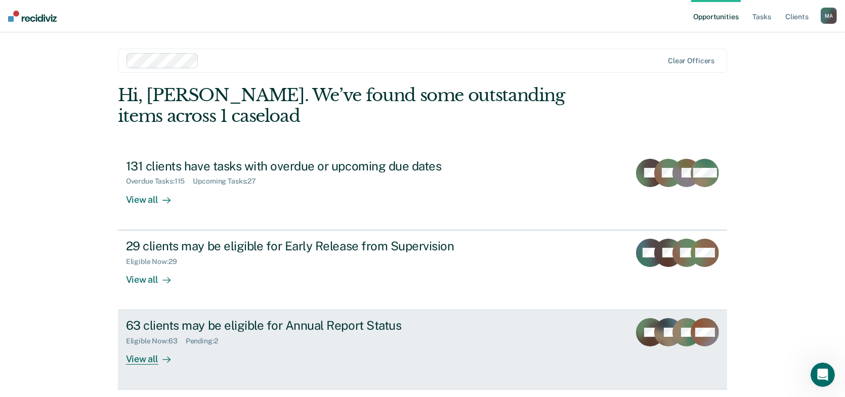
click at [224, 323] on div "63 clients may be eligible for Annual Report Status" at bounding box center [303, 325] width 355 height 15
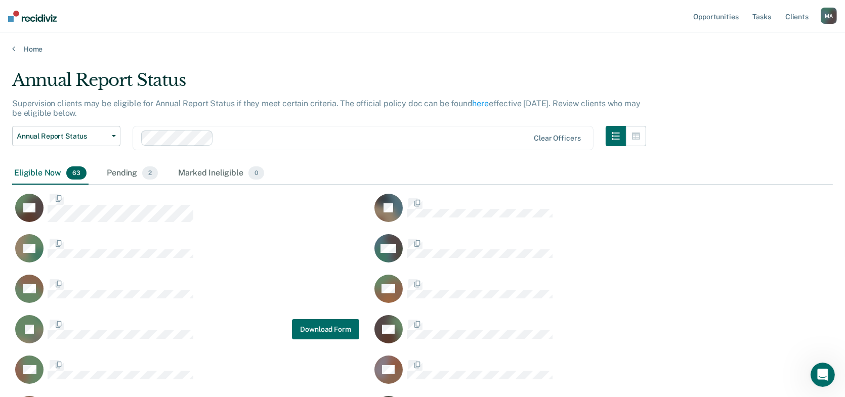
scroll to position [1407, 813]
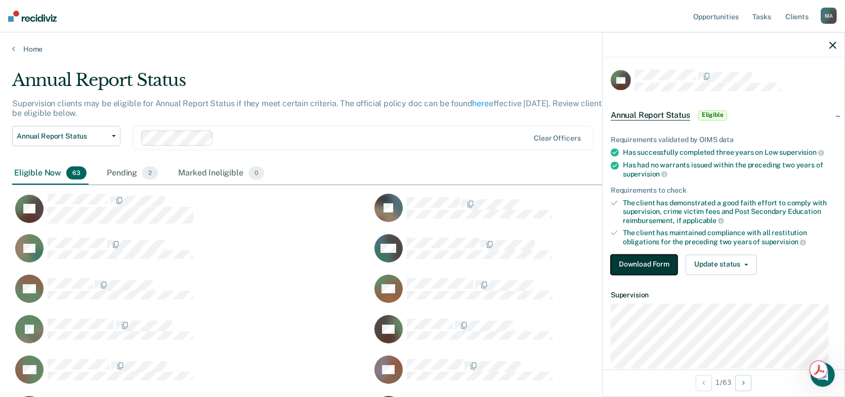
click at [628, 259] on button "Download Form" at bounding box center [644, 265] width 67 height 20
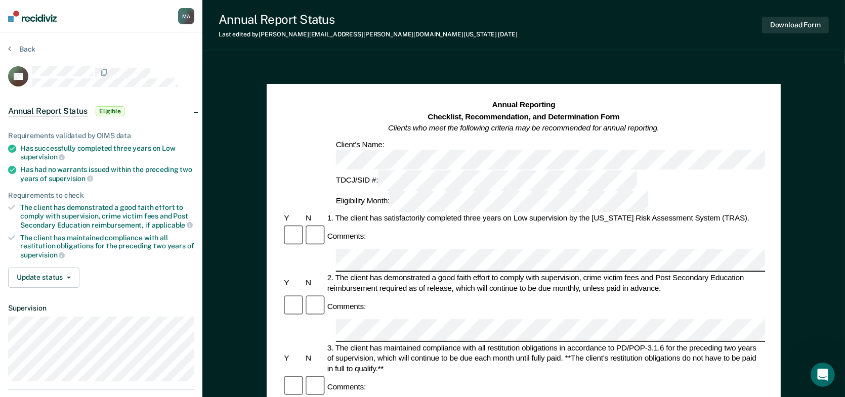
click at [302, 137] on div "Annual Reporting Checklist, Recommendation, and Determination Form Clients who …" at bounding box center [523, 156] width 483 height 112
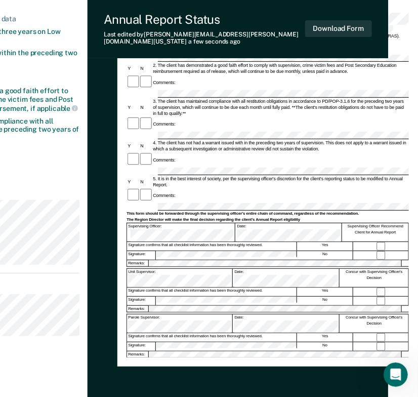
scroll to position [152, 115]
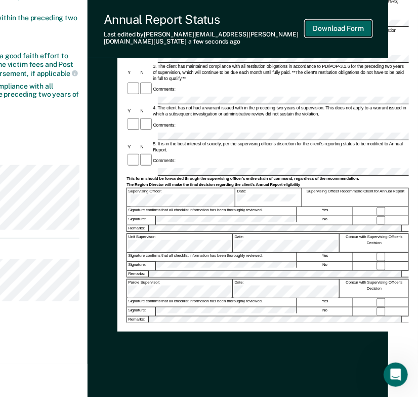
click at [315, 26] on button "Download Form" at bounding box center [338, 28] width 67 height 17
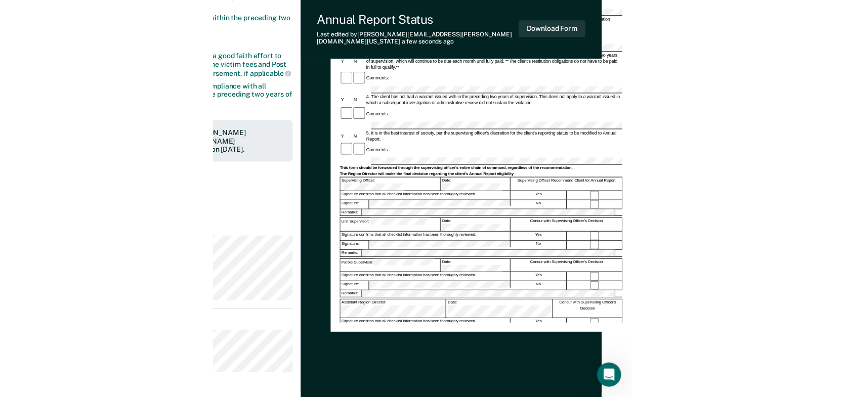
scroll to position [0, 0]
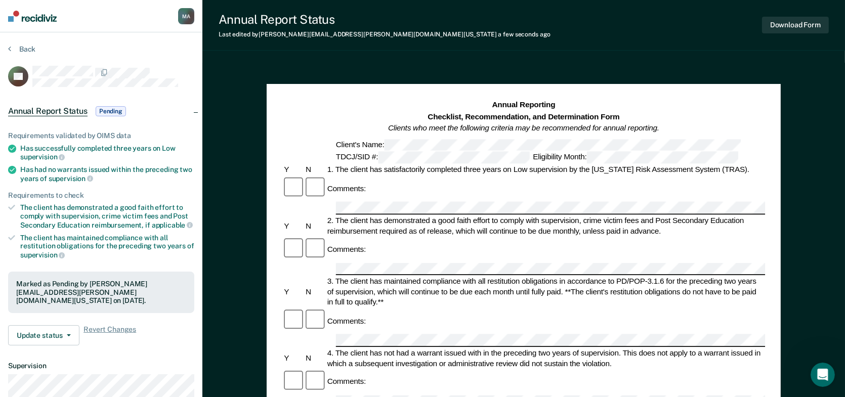
click at [320, 147] on div "Client's Name:" at bounding box center [523, 145] width 483 height 12
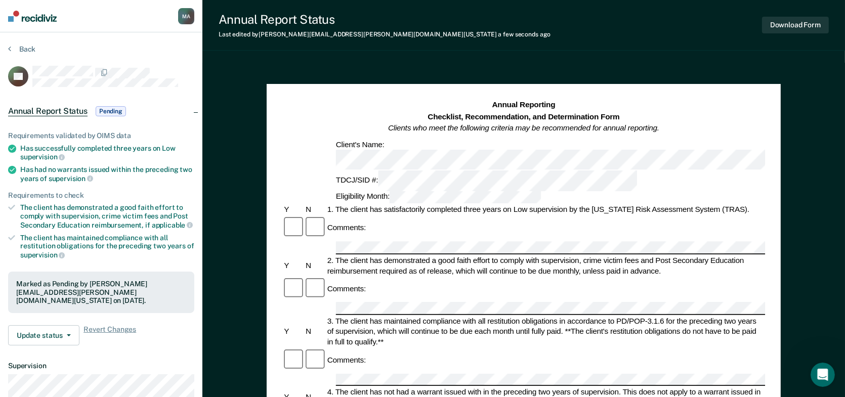
click at [486, 171] on div "TDCJ/SID #: Eligibility Month:" at bounding box center [523, 187] width 483 height 33
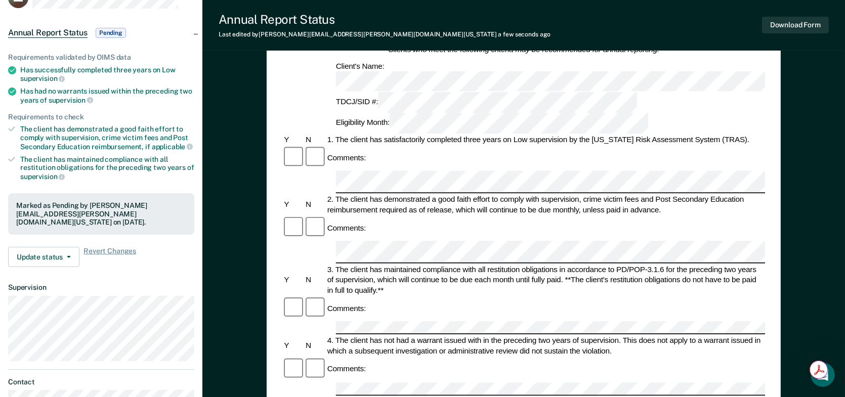
scroll to position [152, 0]
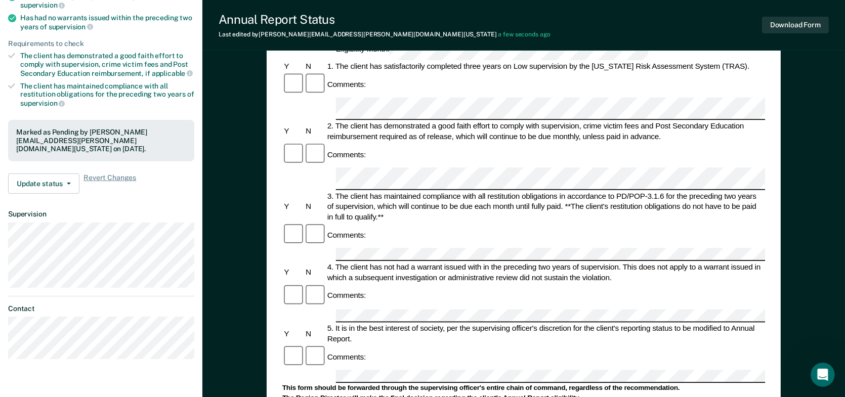
click at [284, 249] on div at bounding box center [523, 255] width 483 height 13
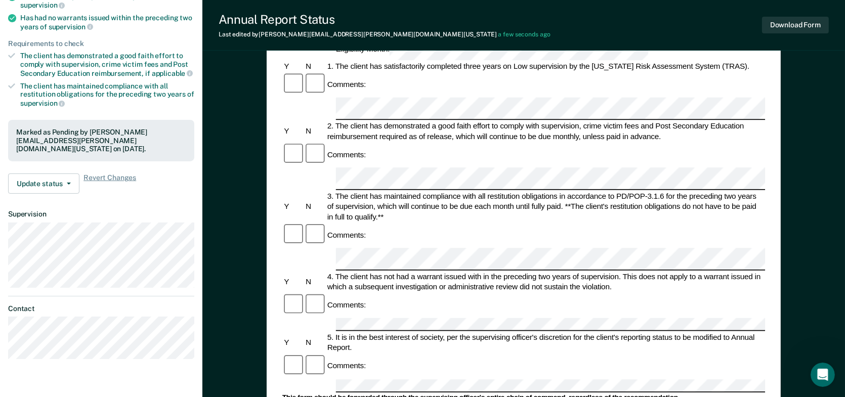
click at [252, 207] on div "Annual Reporting Checklist, Recommendation, and Determination Form Clients who …" at bounding box center [523, 296] width 643 height 770
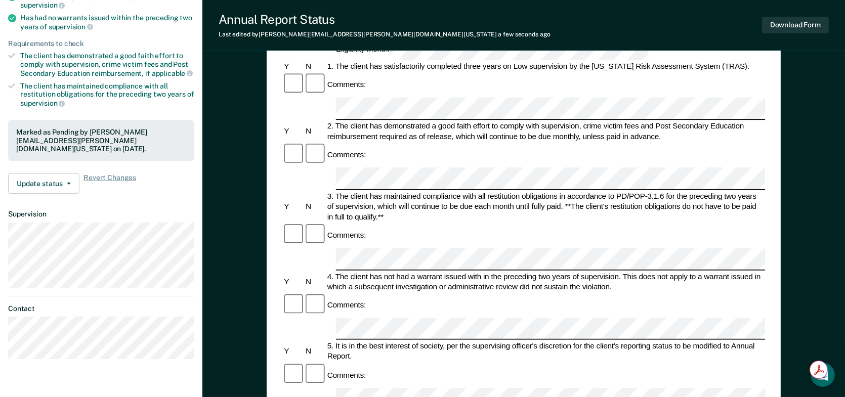
click at [248, 255] on div "Annual Reporting Checklist, Recommendation, and Determination Form Clients who …" at bounding box center [523, 296] width 643 height 770
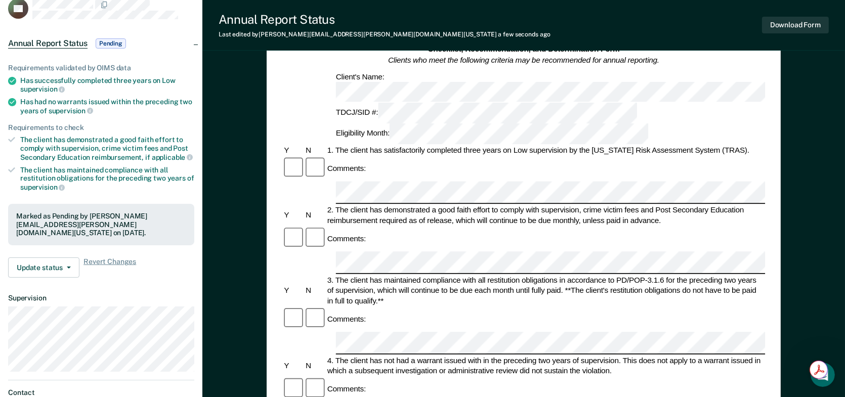
scroll to position [0, 0]
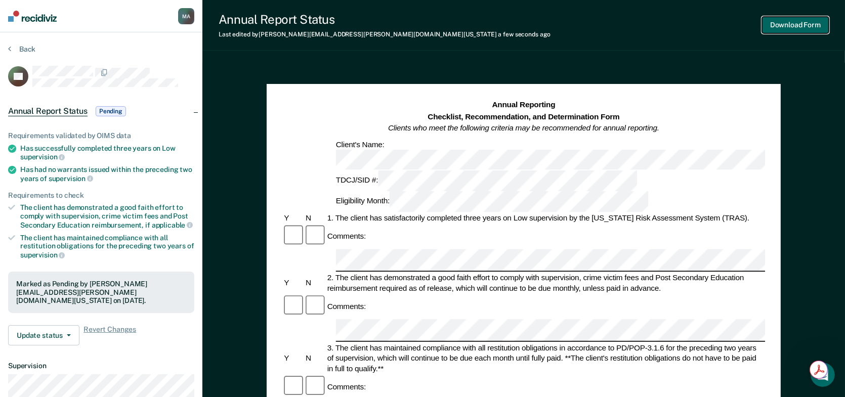
click at [792, 25] on button "Download Form" at bounding box center [795, 25] width 67 height 17
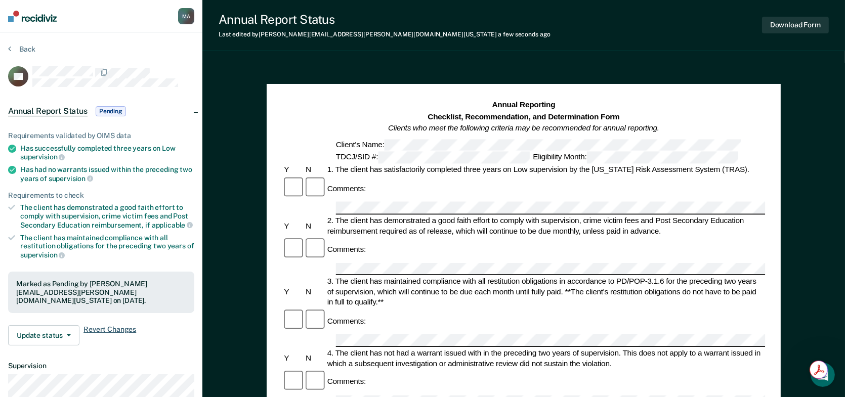
click at [112, 329] on span "Revert Changes" at bounding box center [110, 335] width 53 height 20
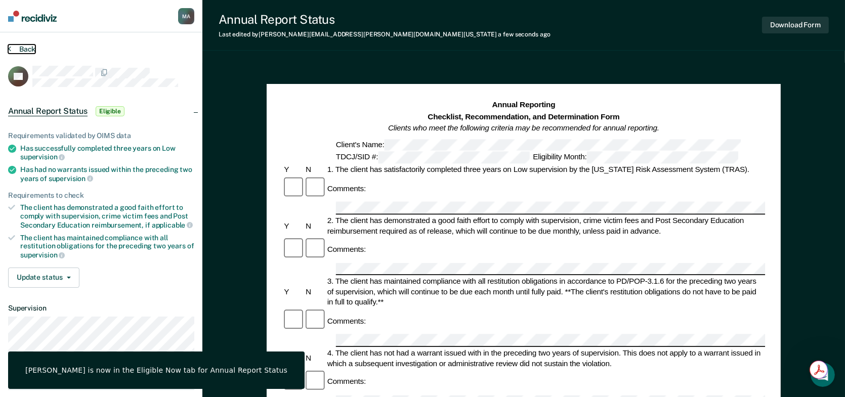
click at [22, 49] on button "Back" at bounding box center [21, 49] width 27 height 9
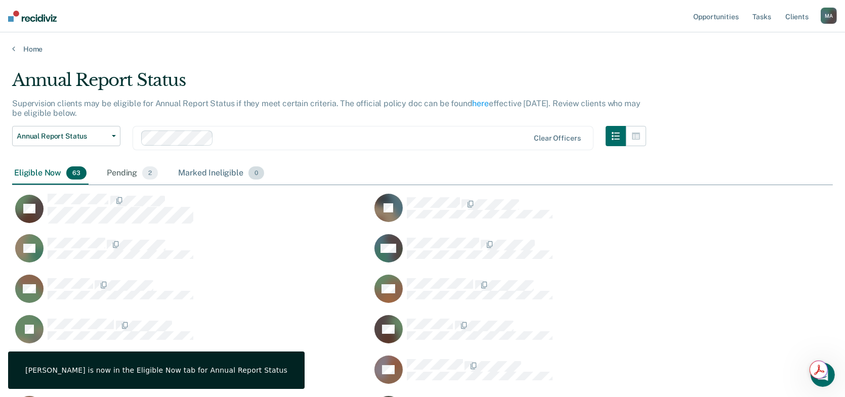
scroll to position [1407, 813]
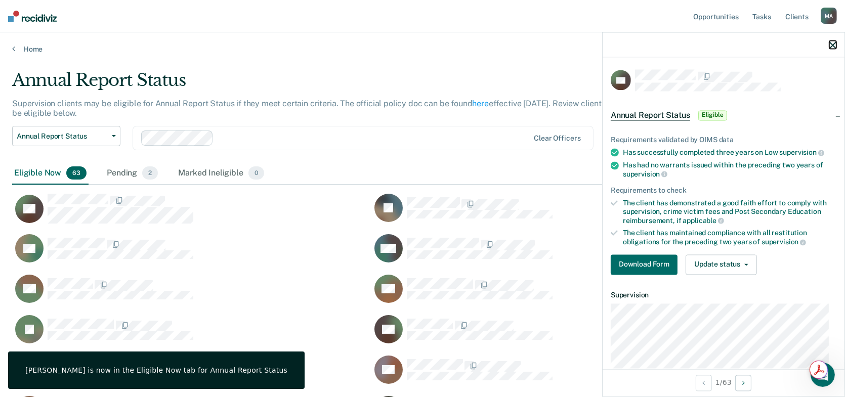
click at [831, 43] on icon "button" at bounding box center [833, 45] width 7 height 7
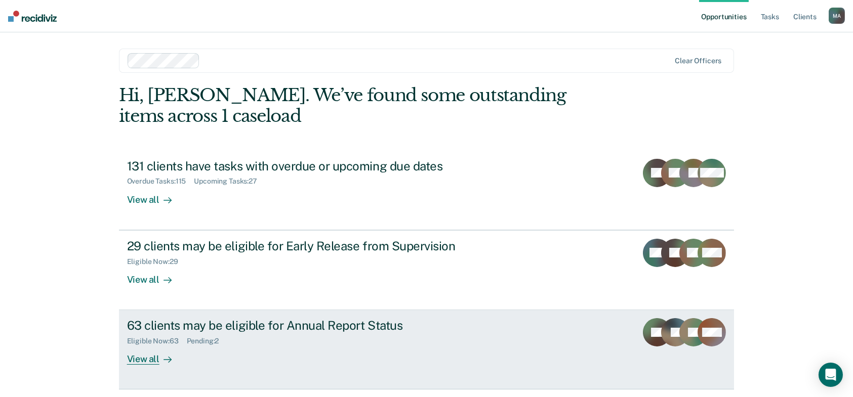
click at [320, 323] on div "63 clients may be eligible for Annual Report Status" at bounding box center [304, 325] width 355 height 15
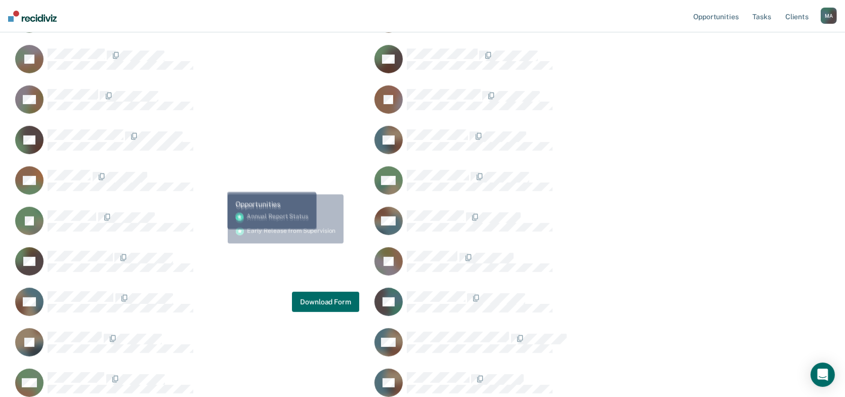
scroll to position [905, 0]
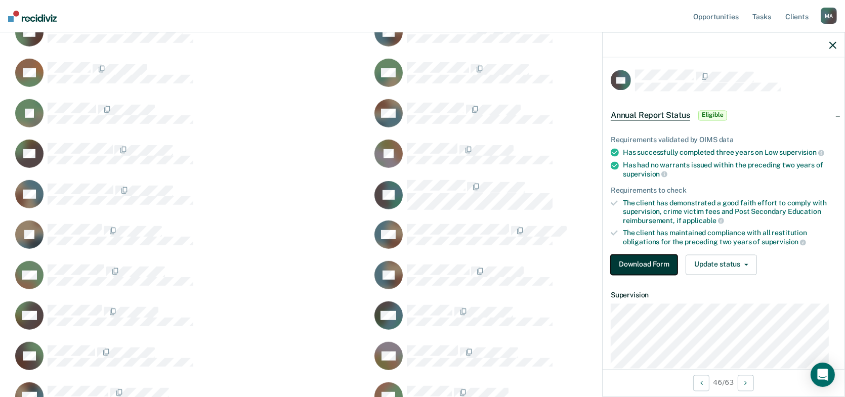
click at [658, 263] on button "Download Form" at bounding box center [644, 265] width 67 height 20
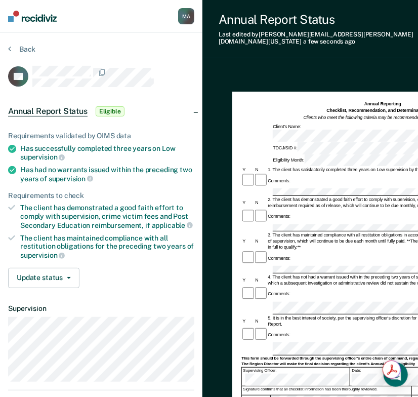
click at [312, 315] on div "5. It is in the best interest of society, per the supervising officer's discret…" at bounding box center [395, 321] width 257 height 12
click at [301, 287] on div "Comments:" at bounding box center [382, 294] width 282 height 15
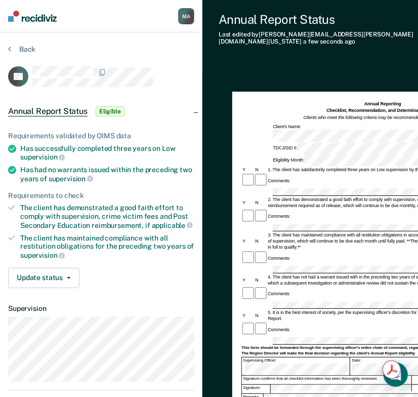
click at [275, 101] on div "Annual Reporting Checklist, Recommendation, and Determination Form Clients who …" at bounding box center [382, 111] width 282 height 21
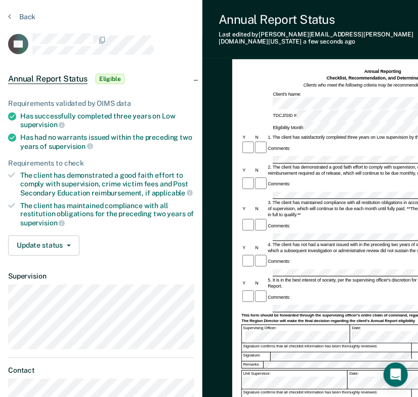
scroll to position [51, 0]
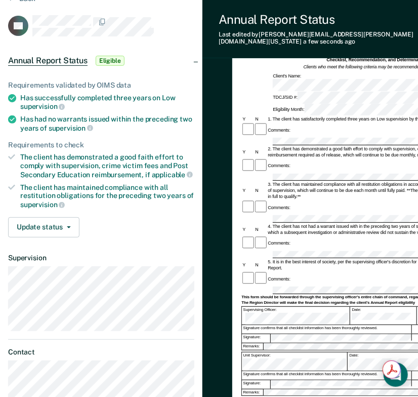
click at [319, 307] on div "Supervising Officer:" at bounding box center [296, 316] width 108 height 18
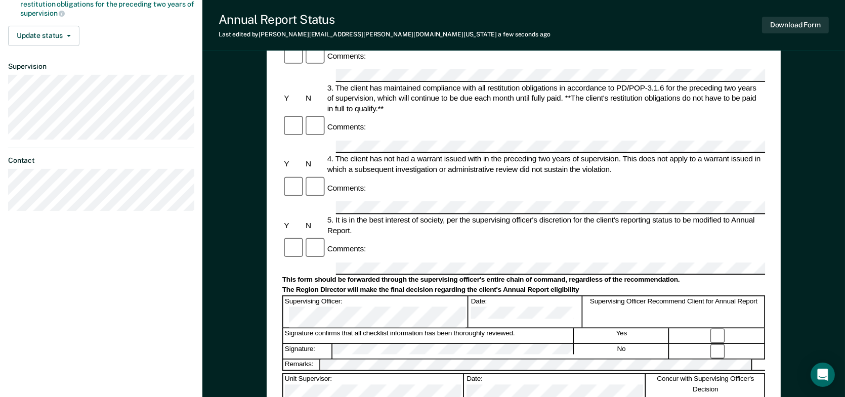
scroll to position [81, 0]
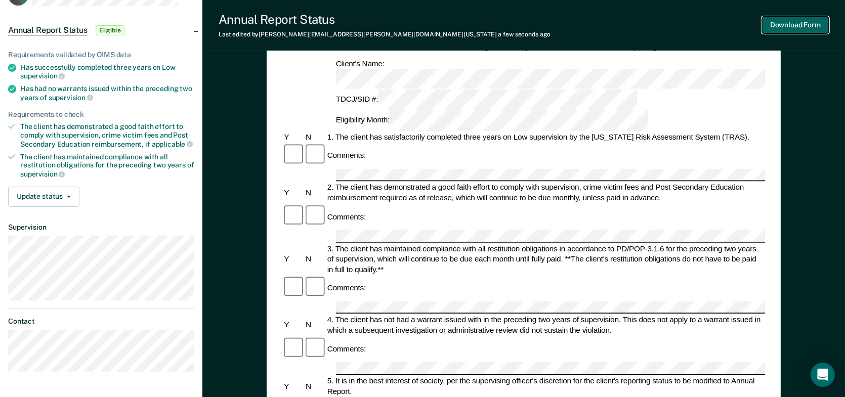
click at [789, 22] on button "Download Form" at bounding box center [795, 25] width 67 height 17
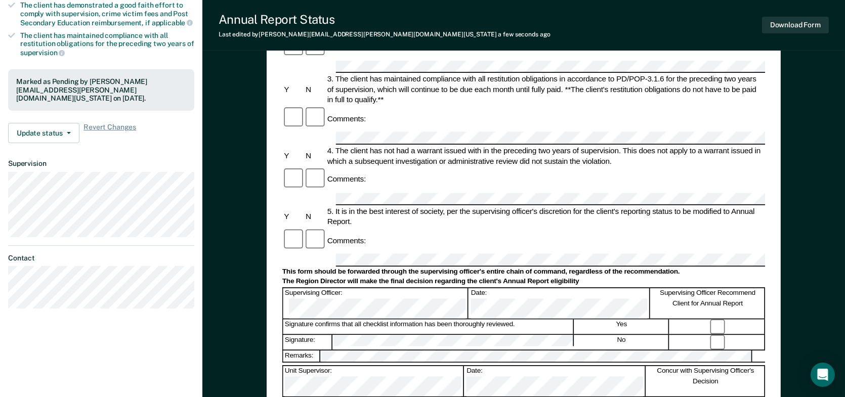
scroll to position [0, 0]
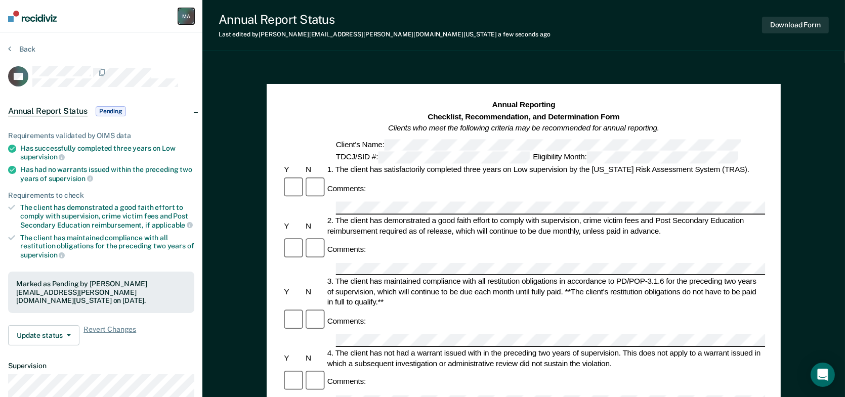
click at [187, 22] on div "M A" at bounding box center [186, 16] width 16 height 16
click at [29, 53] on button "Back" at bounding box center [21, 49] width 27 height 9
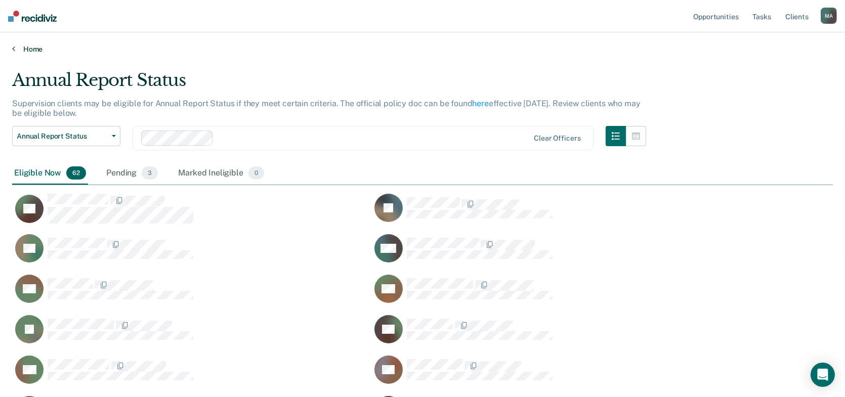
click at [18, 47] on link "Home" at bounding box center [422, 49] width 821 height 9
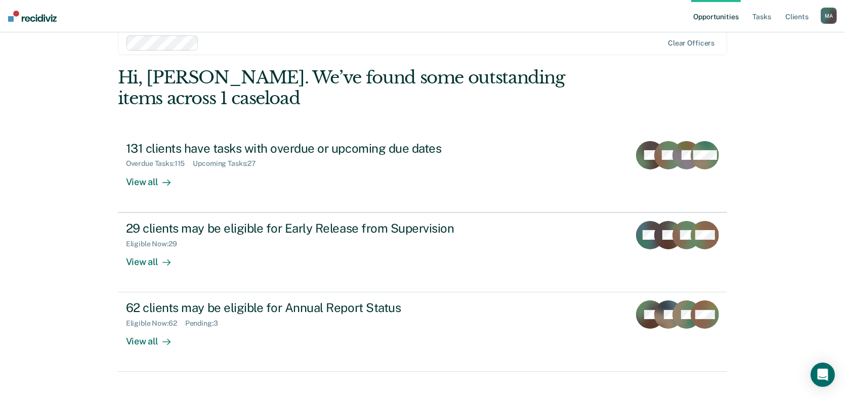
scroll to position [32, 0]
